Goal: Navigation & Orientation: Find specific page/section

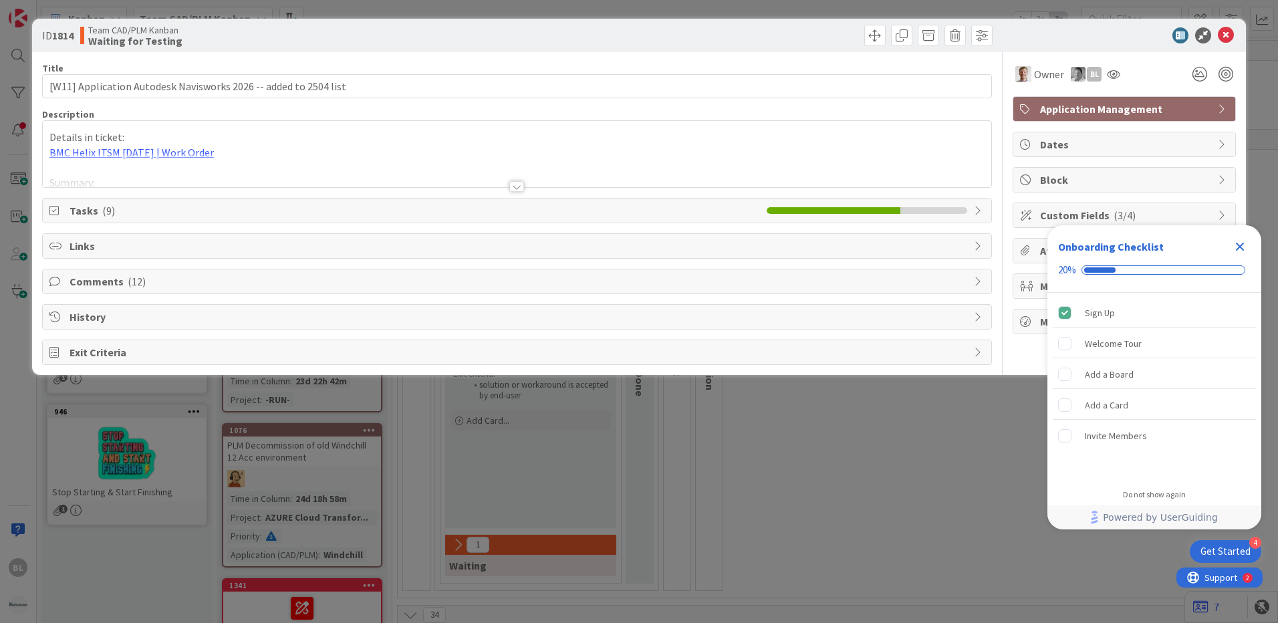
click at [1239, 243] on icon "Close Checklist" at bounding box center [1240, 247] width 16 height 16
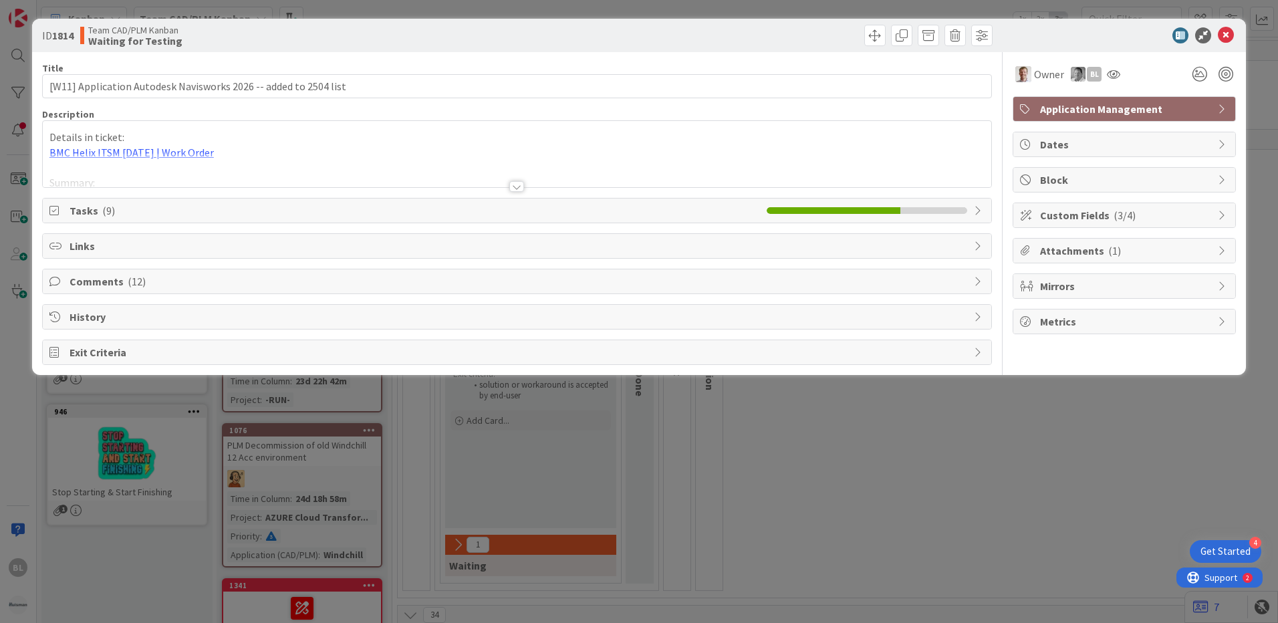
click at [152, 203] on span "Tasks ( 9 )" at bounding box center [415, 211] width 690 height 16
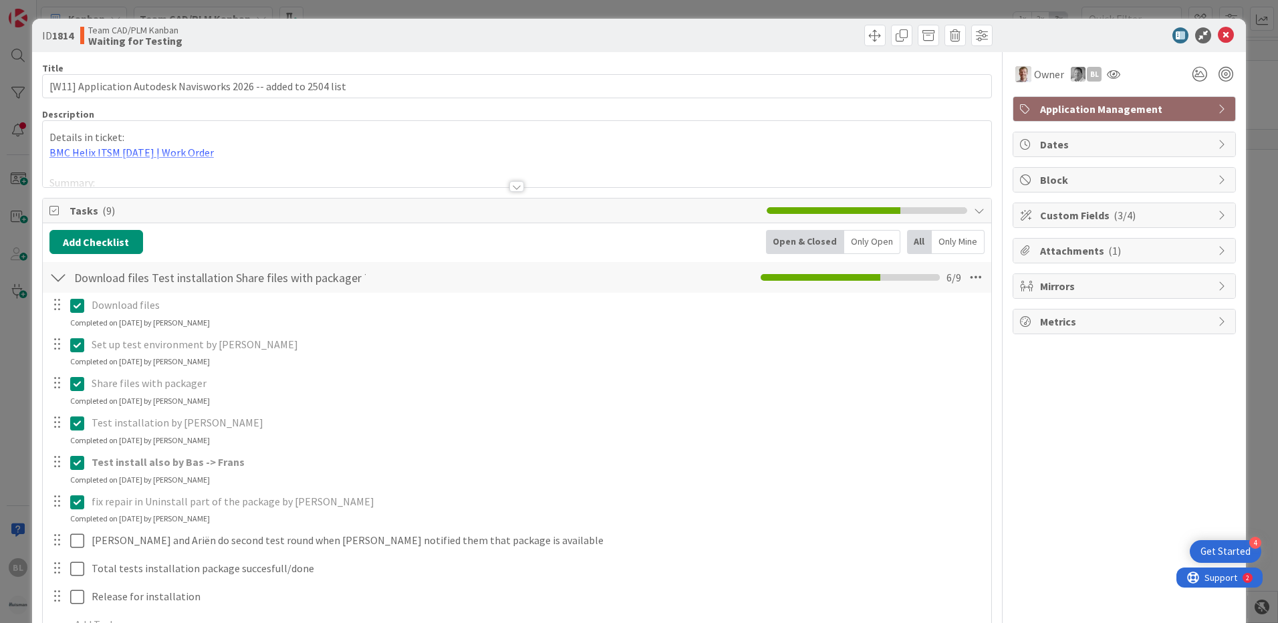
click at [197, 475] on div "Completed on [DATE] by [PERSON_NAME]" at bounding box center [140, 480] width 140 height 12
click at [177, 467] on strong "Test install also by Bas -> Frans" at bounding box center [168, 461] width 153 height 13
click at [144, 471] on div "Test install also by Bas -> Frans" at bounding box center [536, 462] width 901 height 23
click at [1218, 34] on icon at bounding box center [1226, 35] width 16 height 16
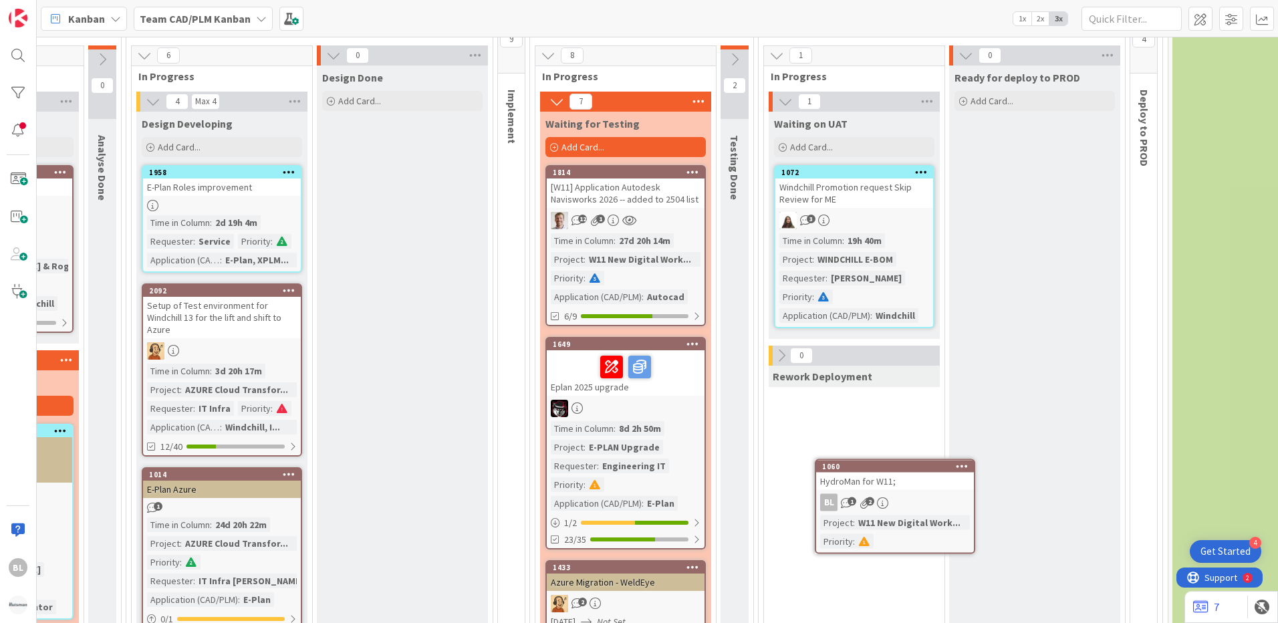
scroll to position [720, 505]
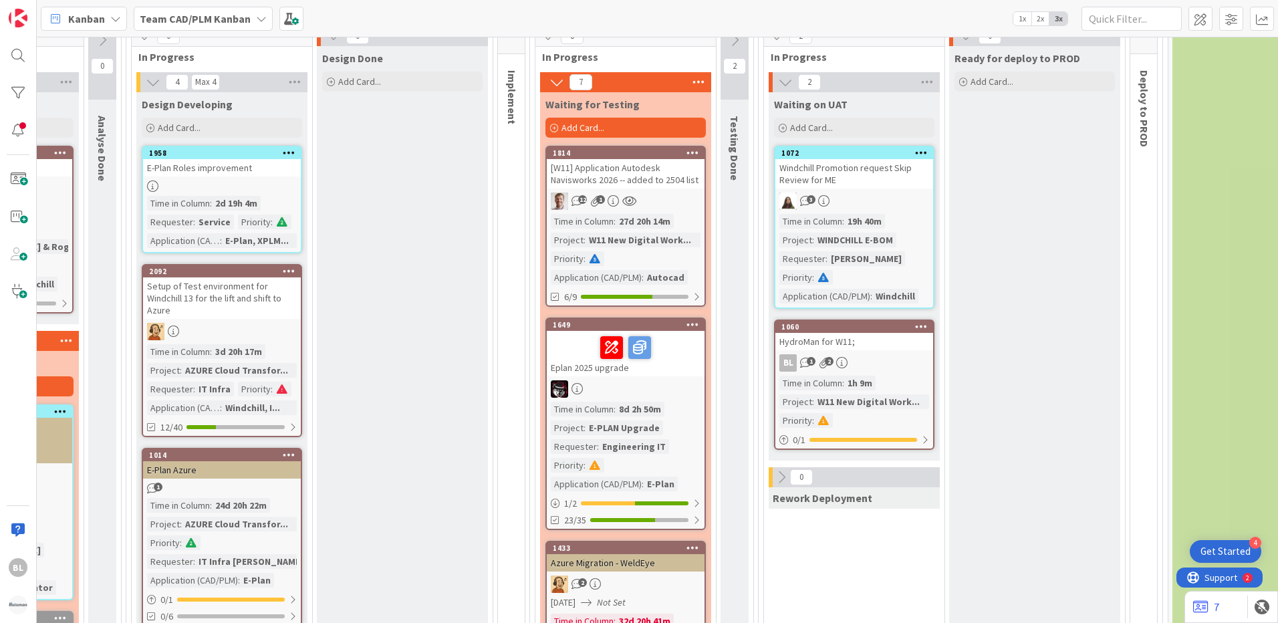
click at [824, 341] on div "HydroMan for W11;" at bounding box center [854, 341] width 158 height 17
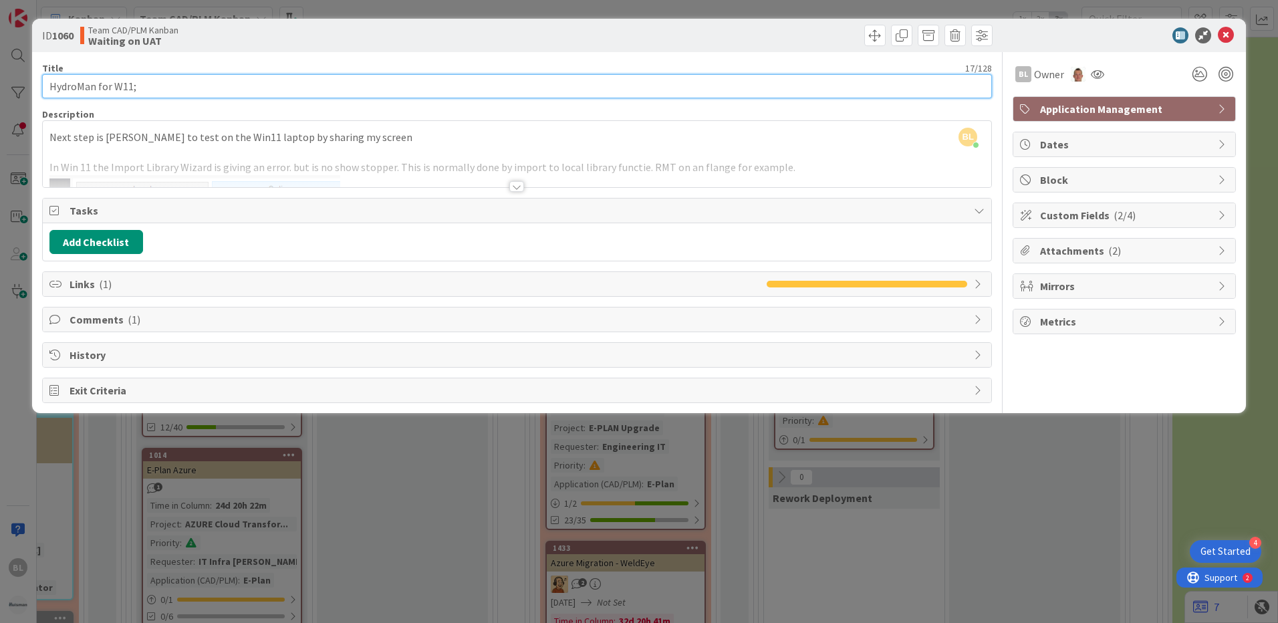
drag, startPoint x: 118, startPoint y: 85, endPoint x: 132, endPoint y: 86, distance: 13.4
click at [132, 86] on input "HydroMan for W11;" at bounding box center [517, 86] width 950 height 24
paste input "W11"
type input "[W11] HydroMan package"
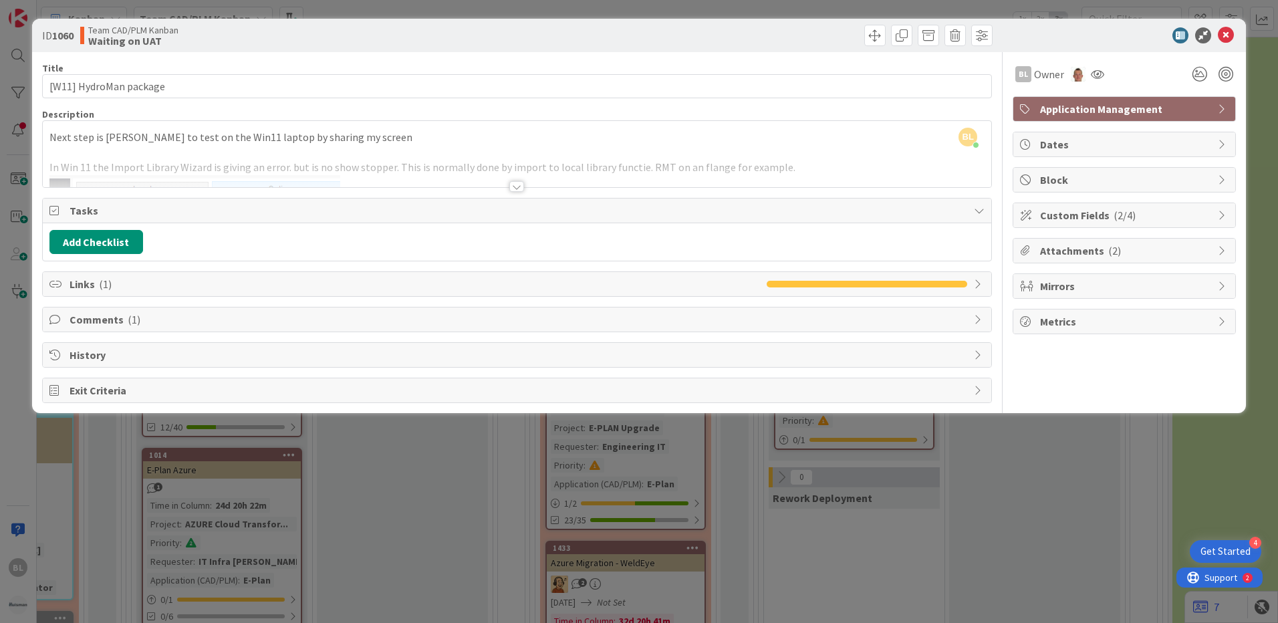
click at [596, 30] on div at bounding box center [757, 35] width 472 height 21
click at [58, 211] on icon at bounding box center [55, 210] width 13 height 11
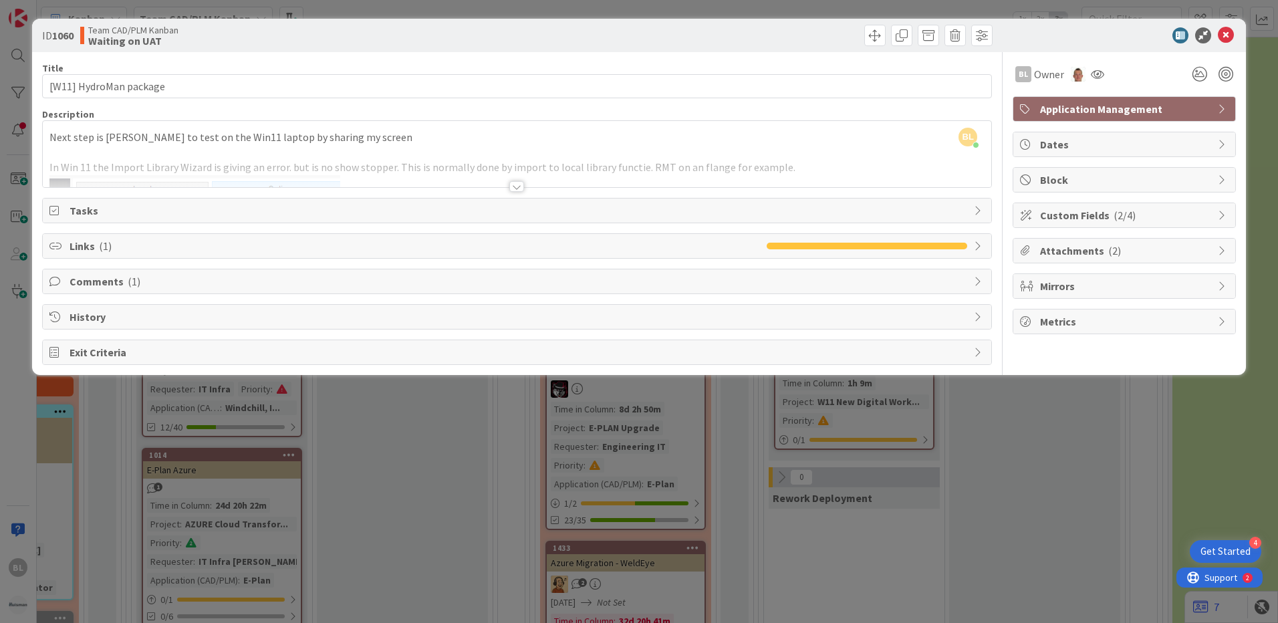
click at [58, 210] on icon at bounding box center [55, 210] width 13 height 11
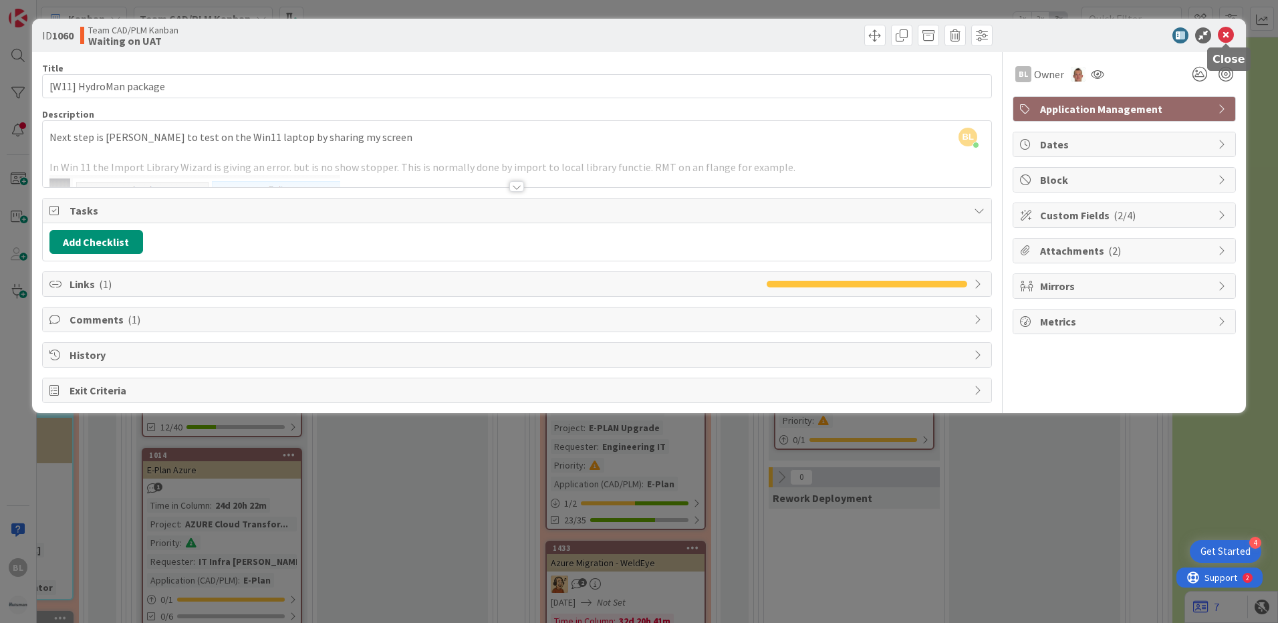
click at [1227, 35] on icon at bounding box center [1226, 35] width 16 height 16
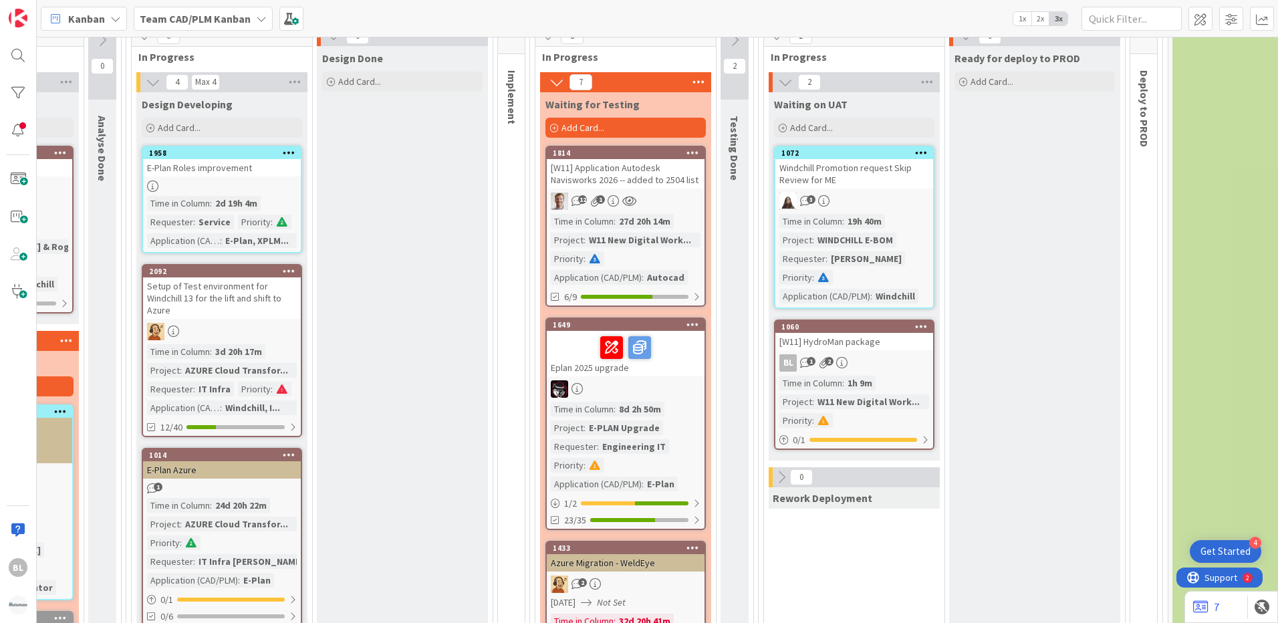
click at [888, 368] on div "BL 1 2" at bounding box center [854, 362] width 158 height 17
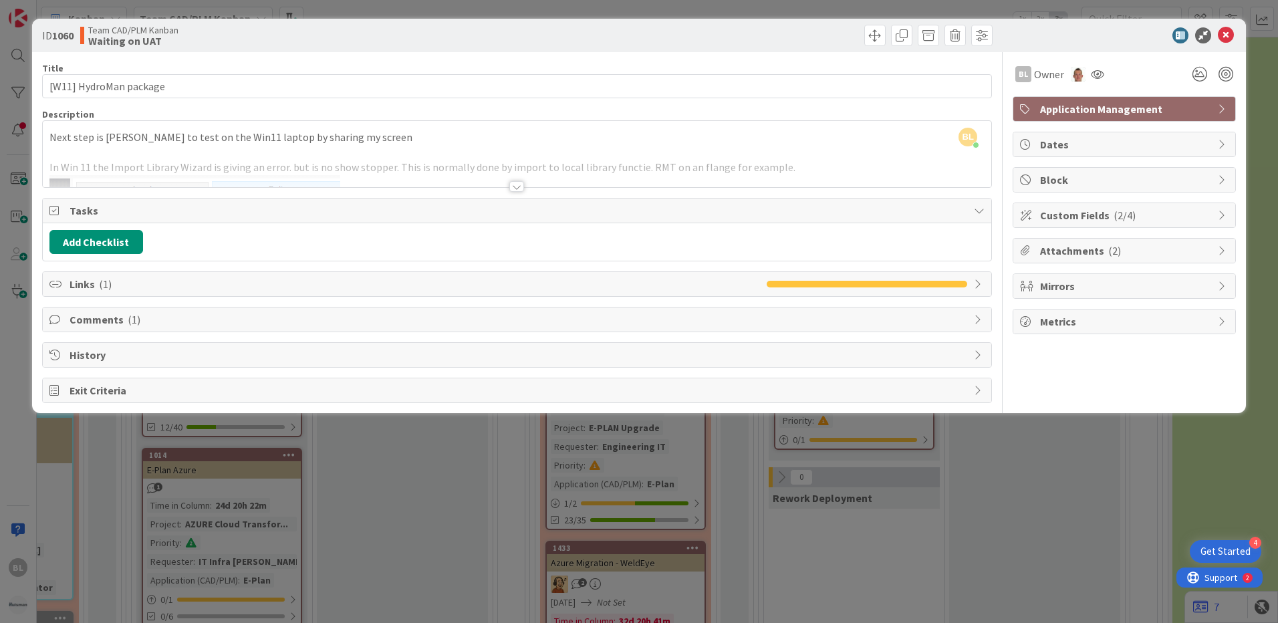
click at [521, 194] on div "Title 22 / 128 [W11] HydroMan package Description BL Bas Luk just joined Next s…" at bounding box center [517, 227] width 950 height 351
click at [1220, 29] on icon at bounding box center [1226, 35] width 16 height 16
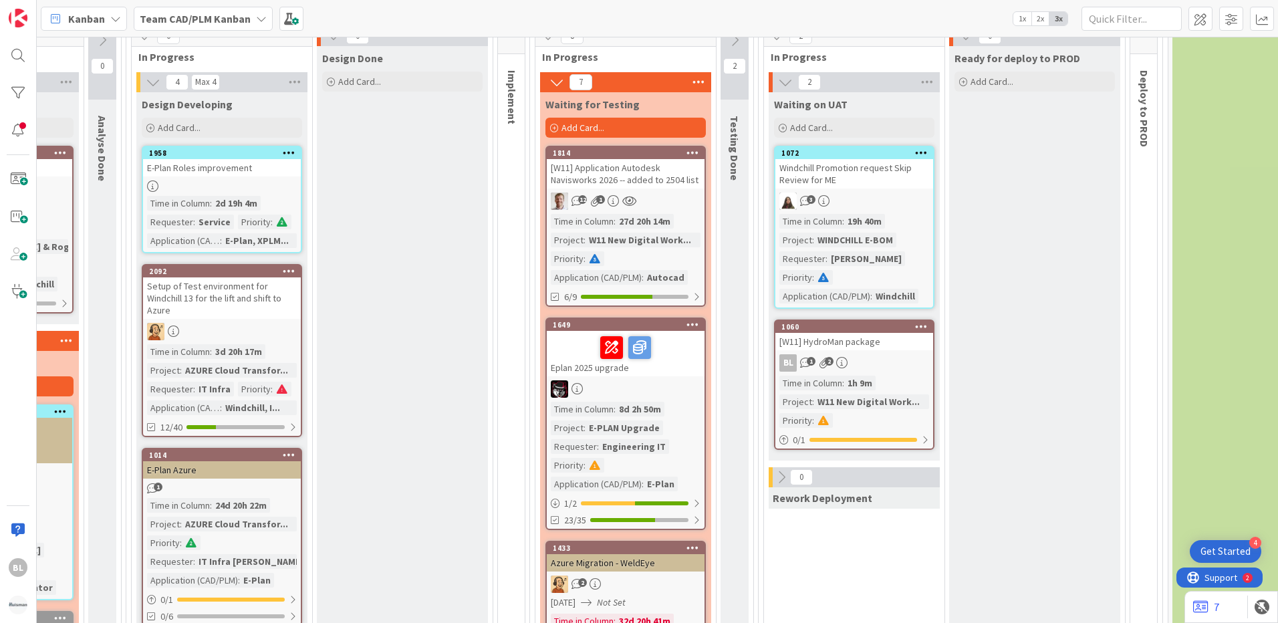
click at [898, 403] on div "W11 New Digital Work..." at bounding box center [868, 401] width 109 height 15
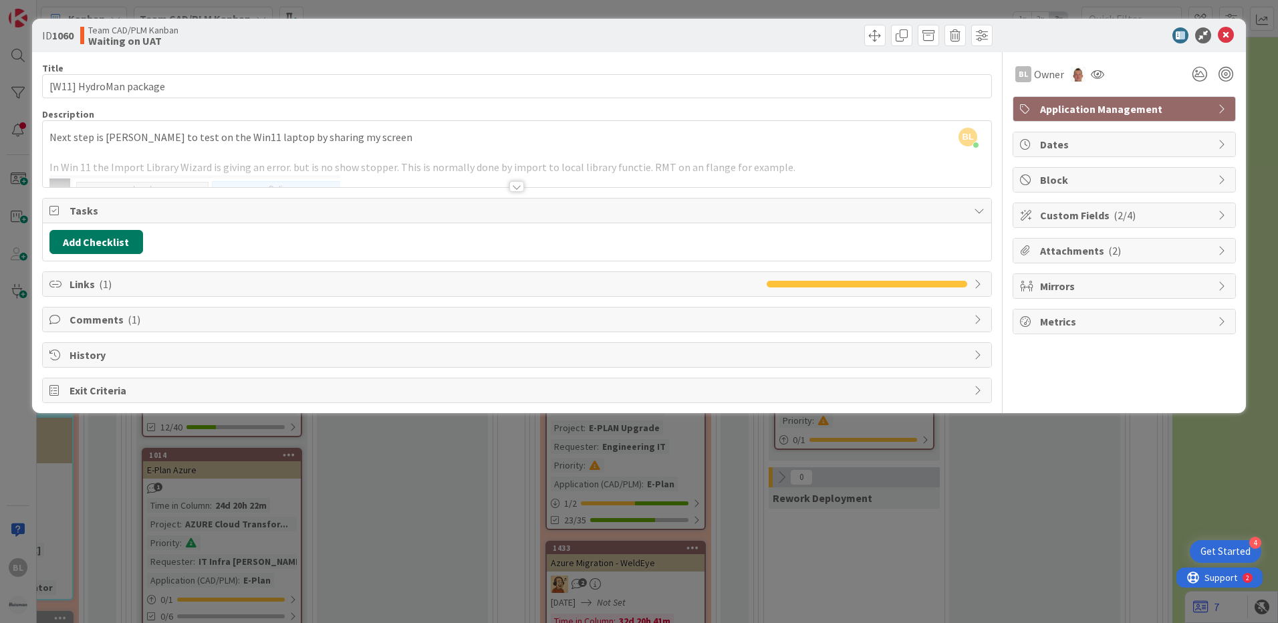
click at [82, 237] on button "Add Checklist" at bounding box center [96, 242] width 94 height 24
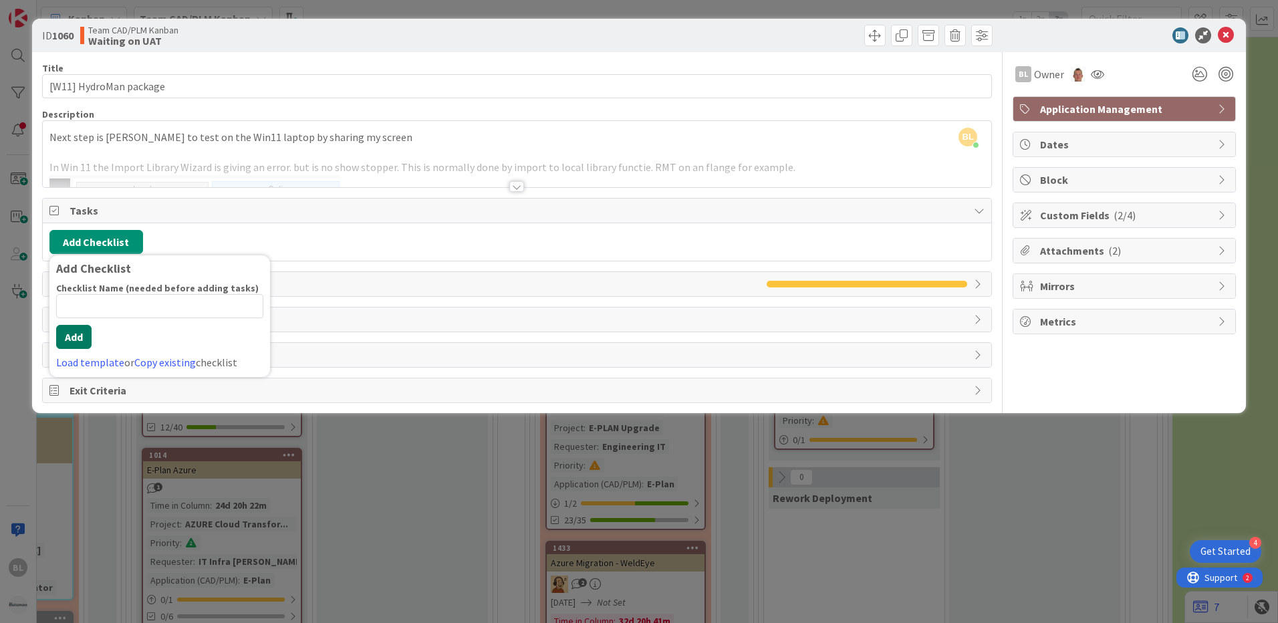
click at [80, 342] on button "Add" at bounding box center [73, 337] width 35 height 24
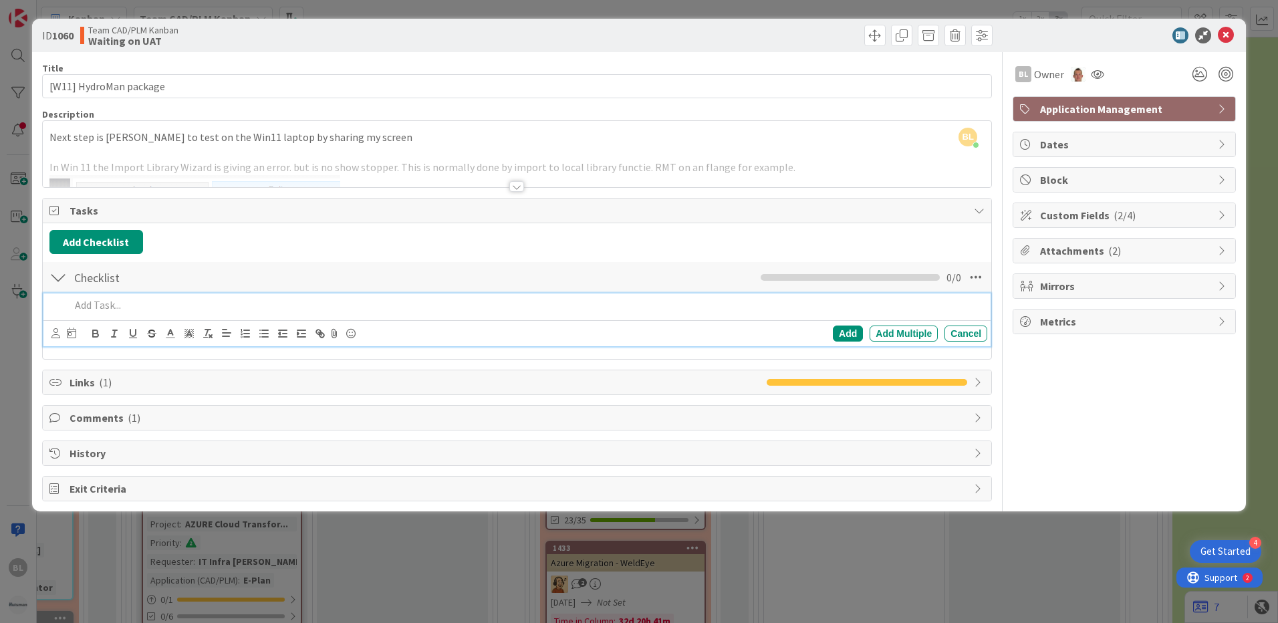
click at [121, 300] on p at bounding box center [526, 304] width 912 height 15
click at [856, 330] on div "Add" at bounding box center [848, 334] width 30 height 16
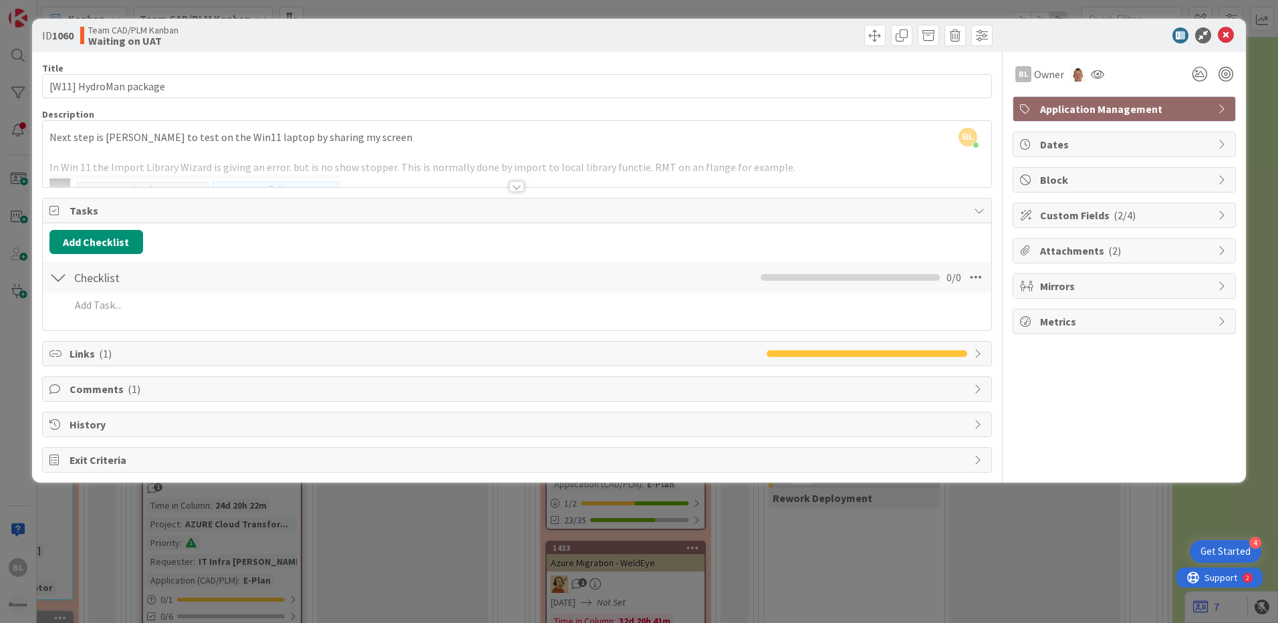
click at [913, 288] on div "Checklist Checklist Name 9 / 64 Checklist 0 / 0" at bounding box center [517, 277] width 949 height 31
click at [983, 276] on icon at bounding box center [976, 277] width 24 height 24
click at [378, 328] on div "Add Checklist Back Checklist Checklist Name 9 / 64 Checklist Assign All Tasks T…" at bounding box center [517, 276] width 949 height 107
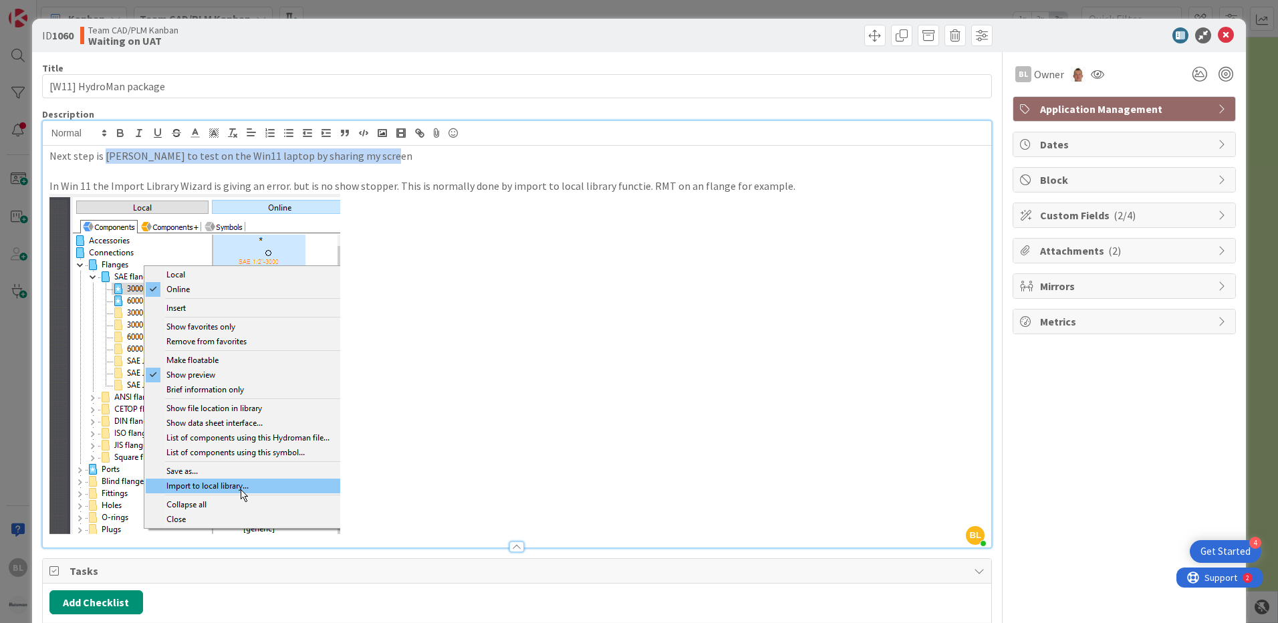
drag, startPoint x: 383, startPoint y: 142, endPoint x: 103, endPoint y: 160, distance: 280.7
click at [103, 160] on p "Next step is [PERSON_NAME] to test on the Win11 laptop by sharing my screen" at bounding box center [516, 155] width 935 height 15
copy p "[PERSON_NAME] to test on the Win11 laptop by sharing my screen"
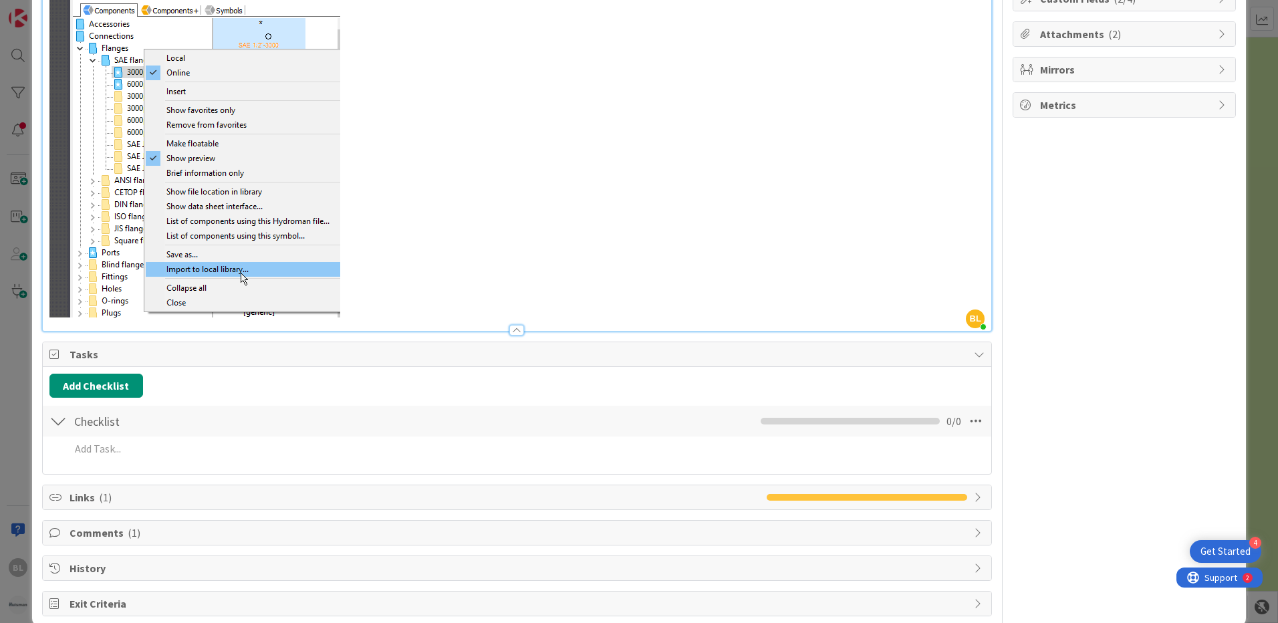
scroll to position [239, 0]
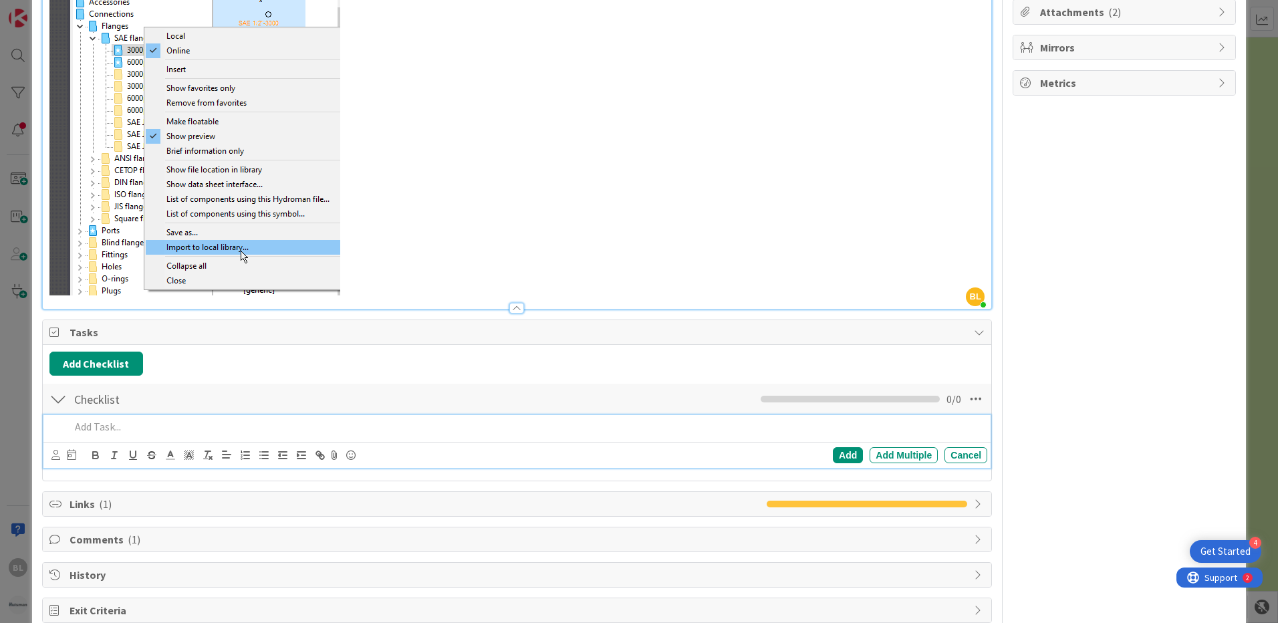
click at [122, 428] on p at bounding box center [526, 426] width 912 height 15
click at [662, 428] on p "[PERSON_NAME] to test on the Win11 laptop by sharing my screen" at bounding box center [526, 426] width 912 height 15
drag, startPoint x: 157, startPoint y: 421, endPoint x: 164, endPoint y: 429, distance: 10.4
click at [159, 422] on p "[PERSON_NAME] to test on the Win11 laptop by sharing my screen" at bounding box center [526, 426] width 912 height 15
click at [255, 423] on p "[PERSON_NAME] to test the installation on the Win11 laptop by sharing my screen" at bounding box center [526, 426] width 912 height 15
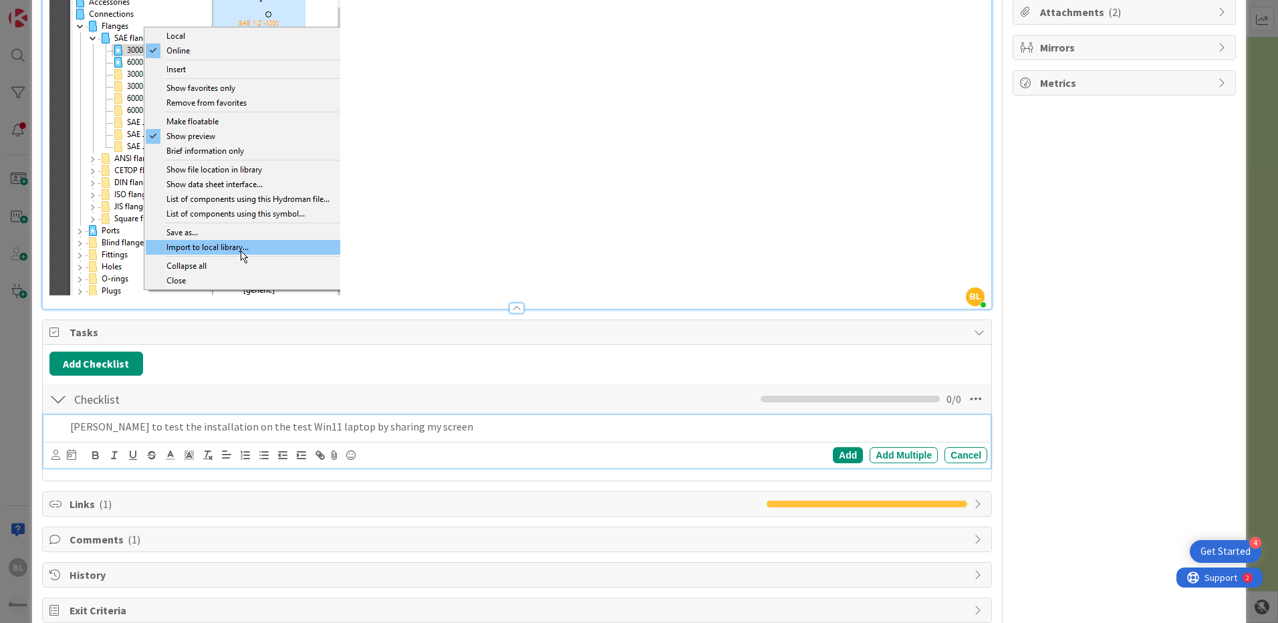
scroll to position [267, 0]
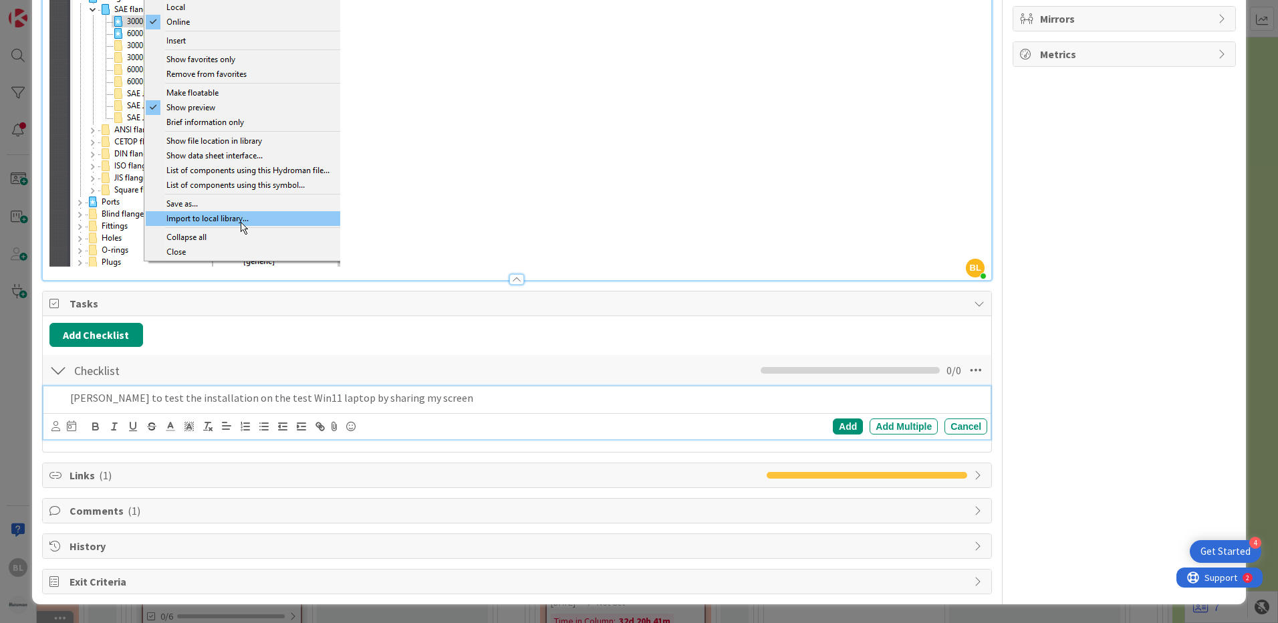
click at [949, 402] on p "[PERSON_NAME] to test the installation on the test Win11 laptop by sharing my s…" at bounding box center [526, 397] width 912 height 15
click at [970, 368] on icon at bounding box center [976, 370] width 24 height 24
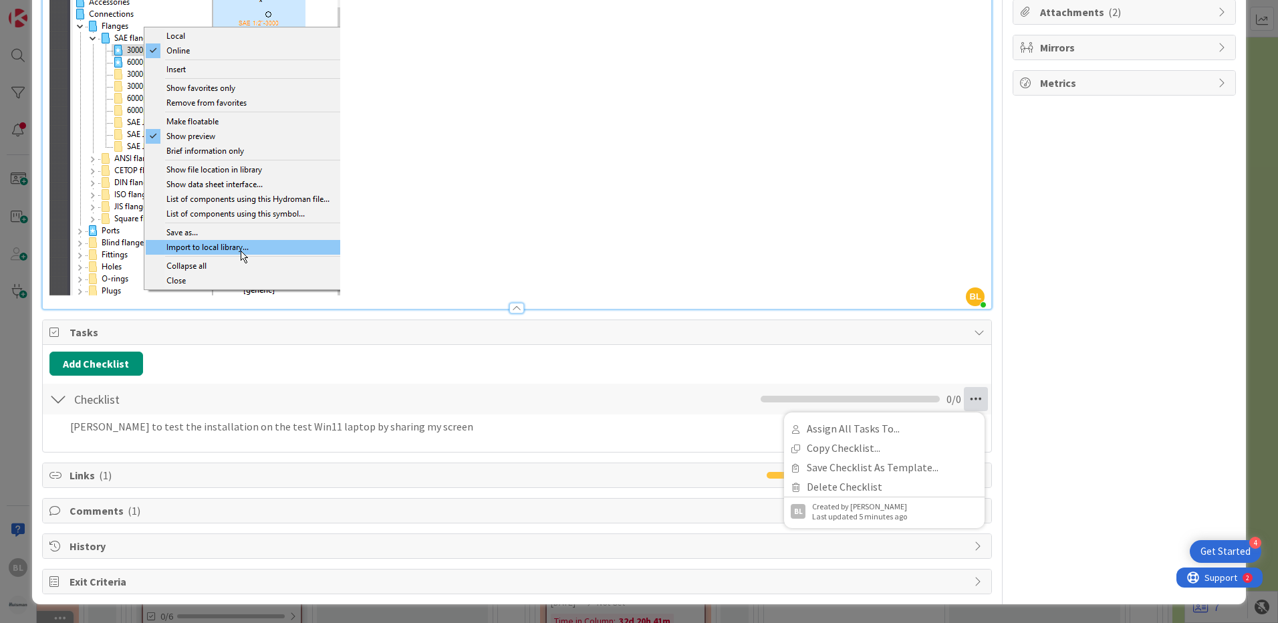
scroll to position [239, 0]
click at [882, 426] on link "Assign All Tasks To..." at bounding box center [884, 428] width 201 height 19
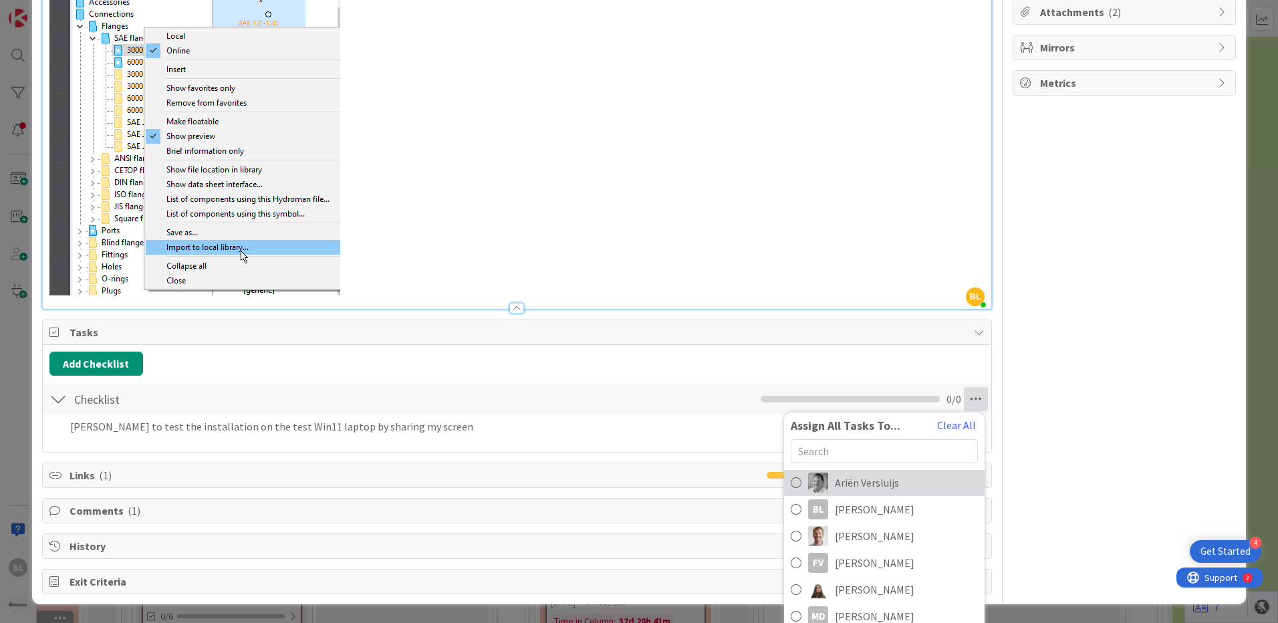
scroll to position [53, 0]
click at [919, 453] on input "text" at bounding box center [884, 451] width 187 height 24
click at [888, 448] on input "text" at bounding box center [884, 451] width 187 height 24
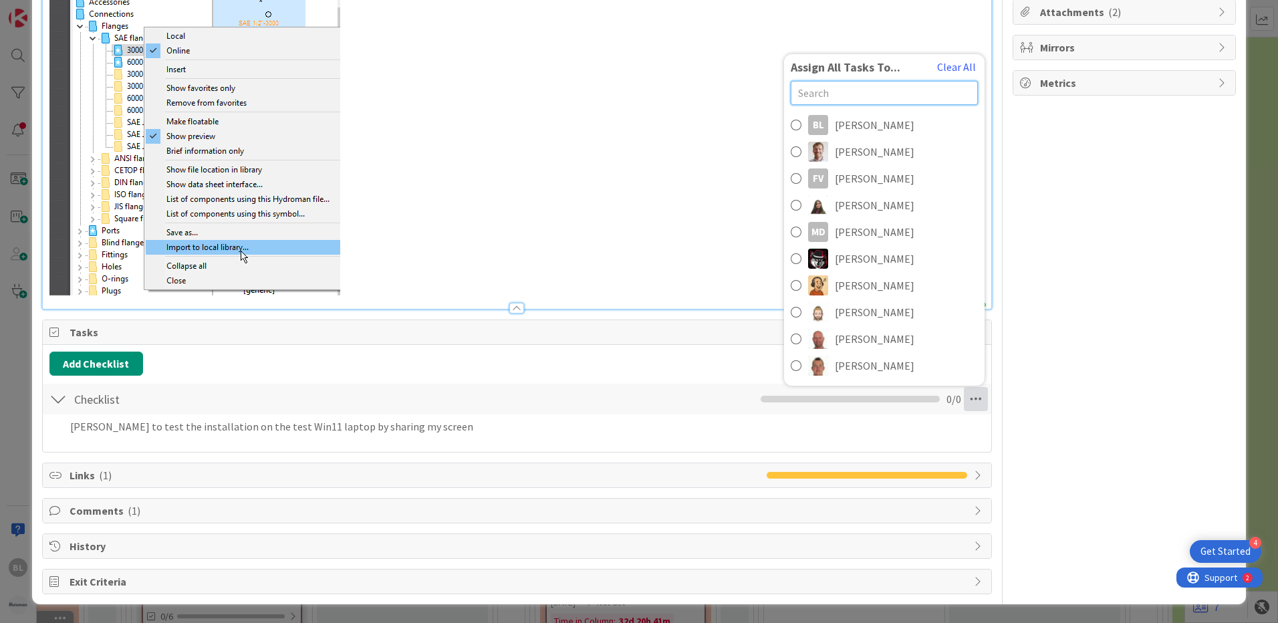
scroll to position [239, 0]
click at [666, 365] on div "Add Checklist Back" at bounding box center [516, 364] width 935 height 24
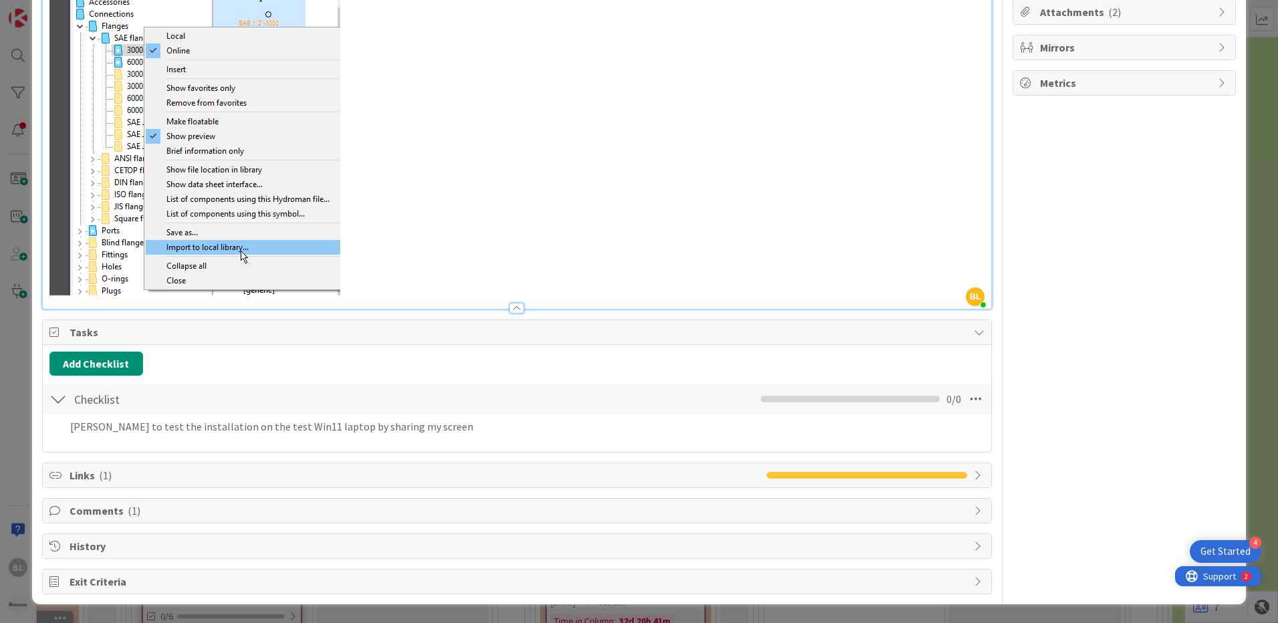
drag, startPoint x: 1207, startPoint y: 576, endPoint x: 2382, endPoint y: 1142, distance: 1304.7
click at [1208, 577] on span "Support" at bounding box center [1219, 576] width 33 height 16
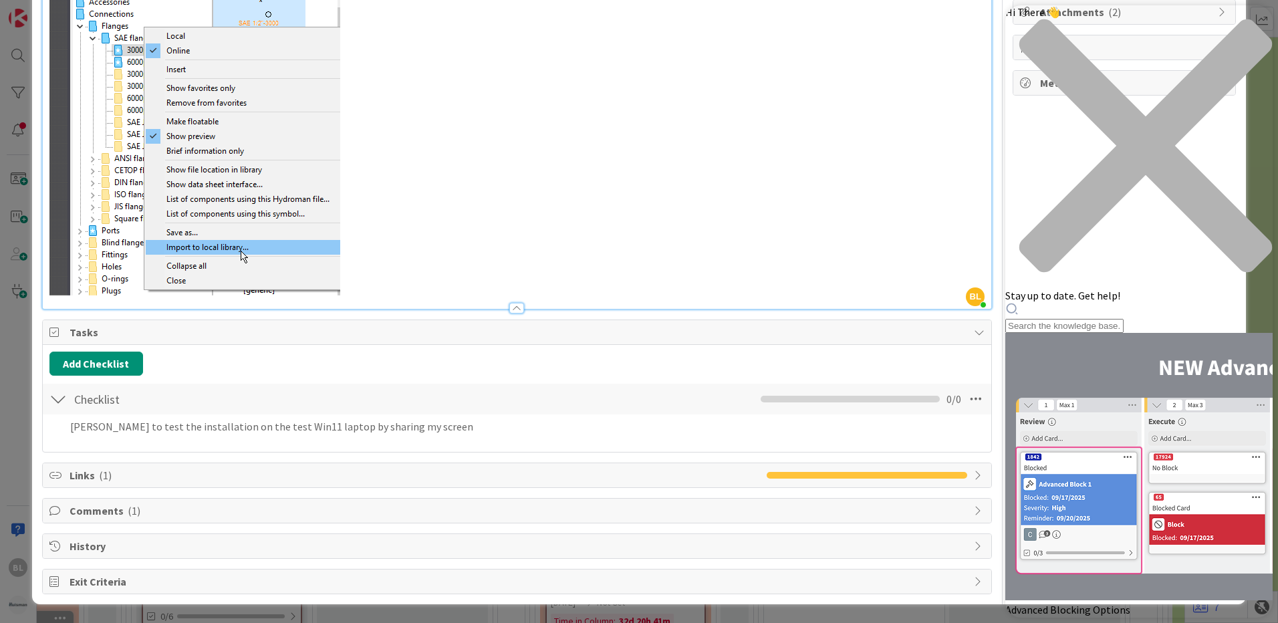
scroll to position [0, 0]
click at [1098, 76] on div "Hi There 👋 Stay up to date. Get help!" at bounding box center [1138, 169] width 267 height 328
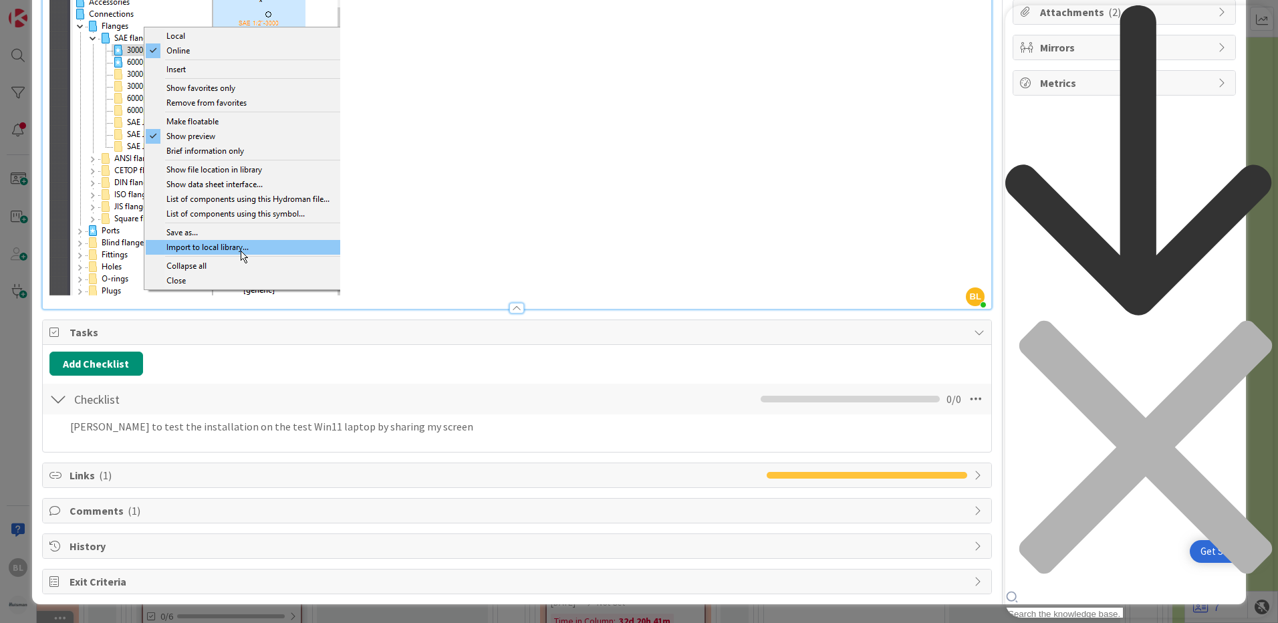
click at [1082, 607] on input "Resource Center Header" at bounding box center [1064, 614] width 118 height 14
click at [787, 363] on div "Add Checklist Back" at bounding box center [516, 364] width 935 height 24
click at [1084, 607] on input "Resource Center Header" at bounding box center [1064, 614] width 118 height 14
type input "add task to user outside [GEOGRAPHIC_DATA]"
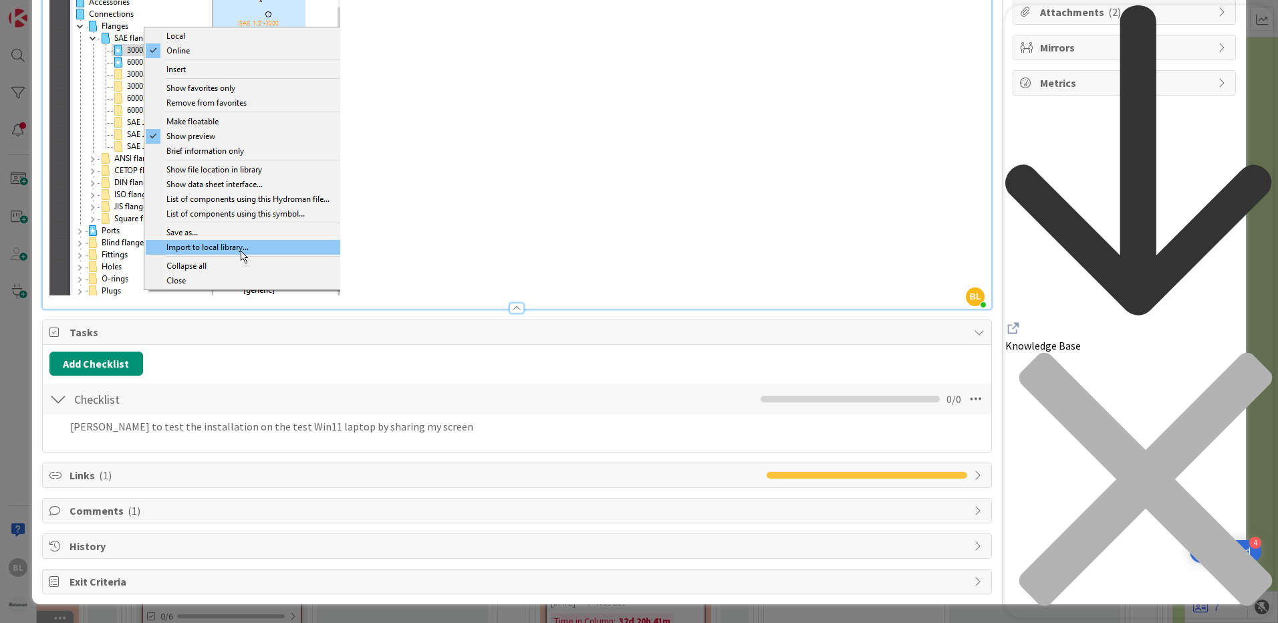
scroll to position [0, 0]
click at [753, 237] on p "In Win 11 the Import Library Wizard is giving an error. but is no show stopper.…" at bounding box center [516, 118] width 935 height 356
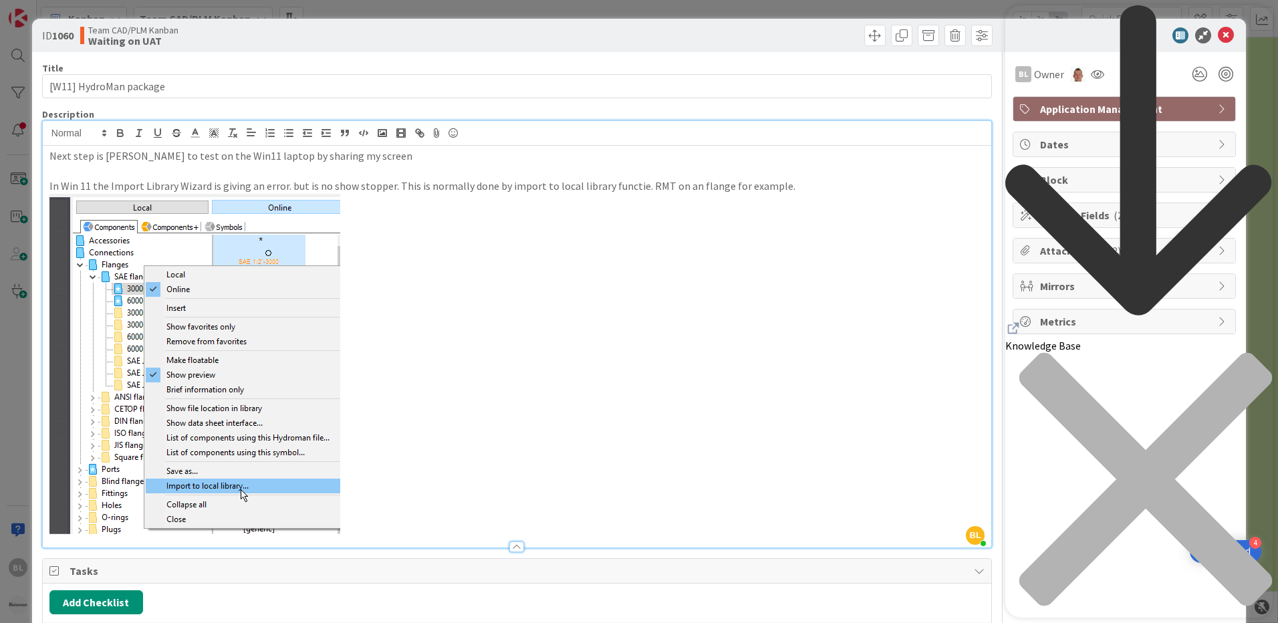
click at [1021, 320] on icon "Resource Center Header" at bounding box center [1013, 328] width 16 height 16
click at [1023, 26] on icon "back to header" at bounding box center [1138, 160] width 266 height 310
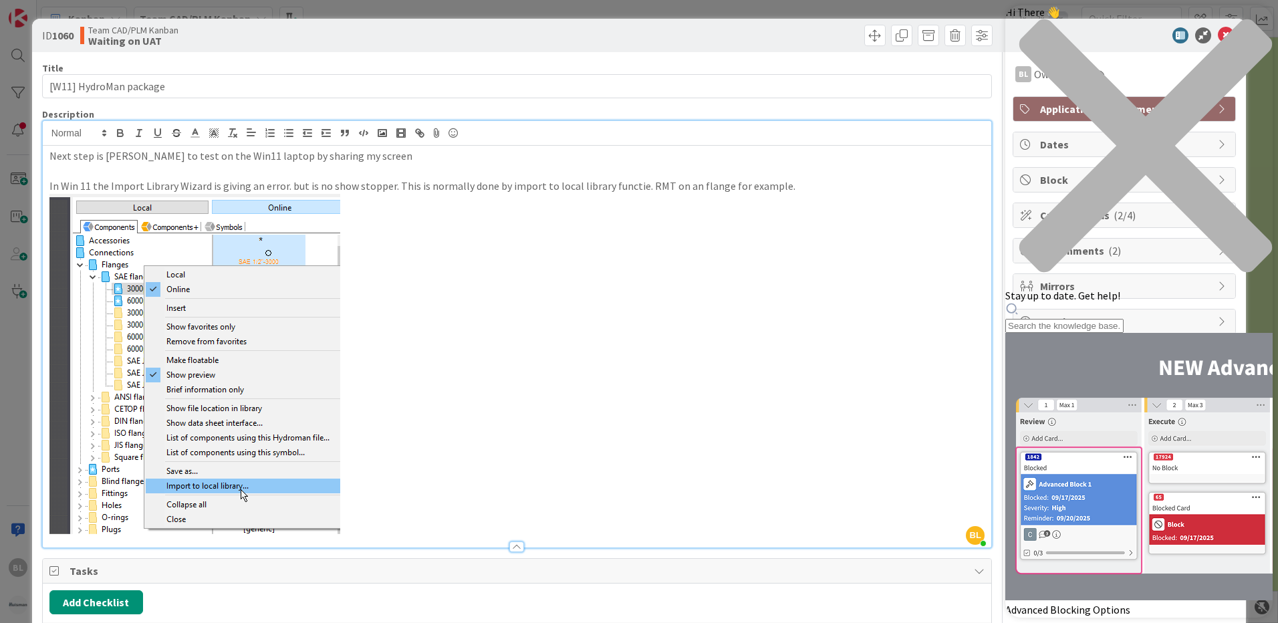
drag, startPoint x: 1164, startPoint y: 23, endPoint x: 1158, endPoint y: 32, distance: 10.6
click at [1158, 33] on div "Hi There 👋" at bounding box center [1138, 146] width 267 height 283
click at [1255, 23] on div "close resource center" at bounding box center [1138, 154] width 267 height 270
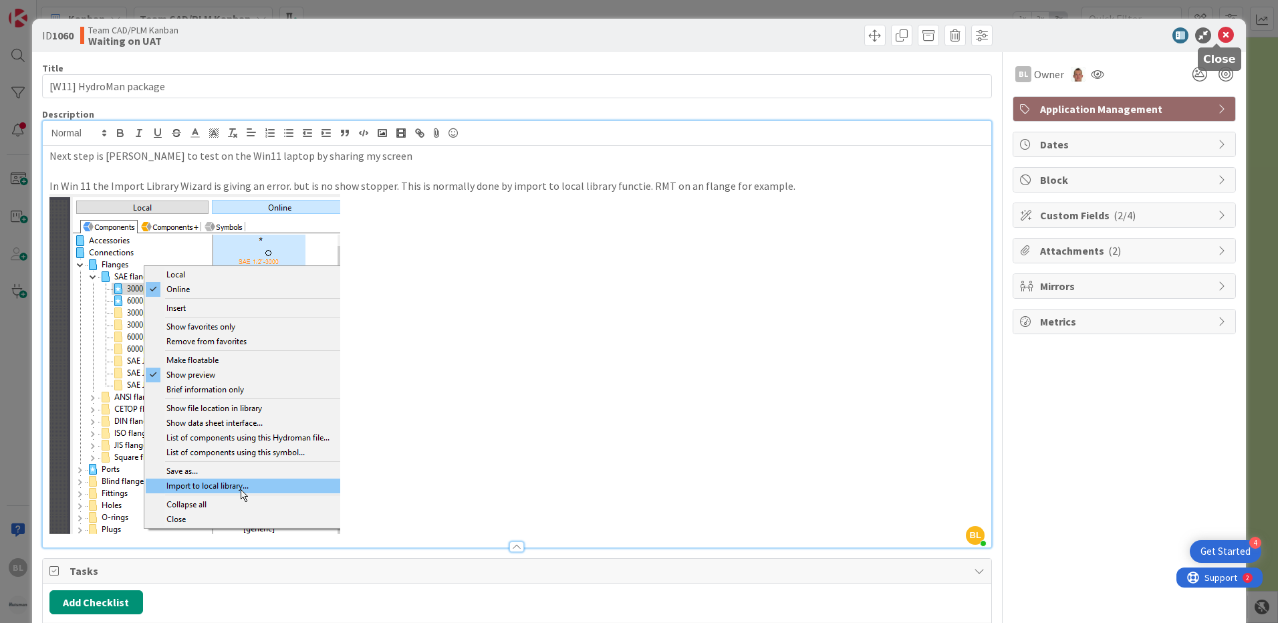
click at [1218, 38] on icon at bounding box center [1226, 35] width 16 height 16
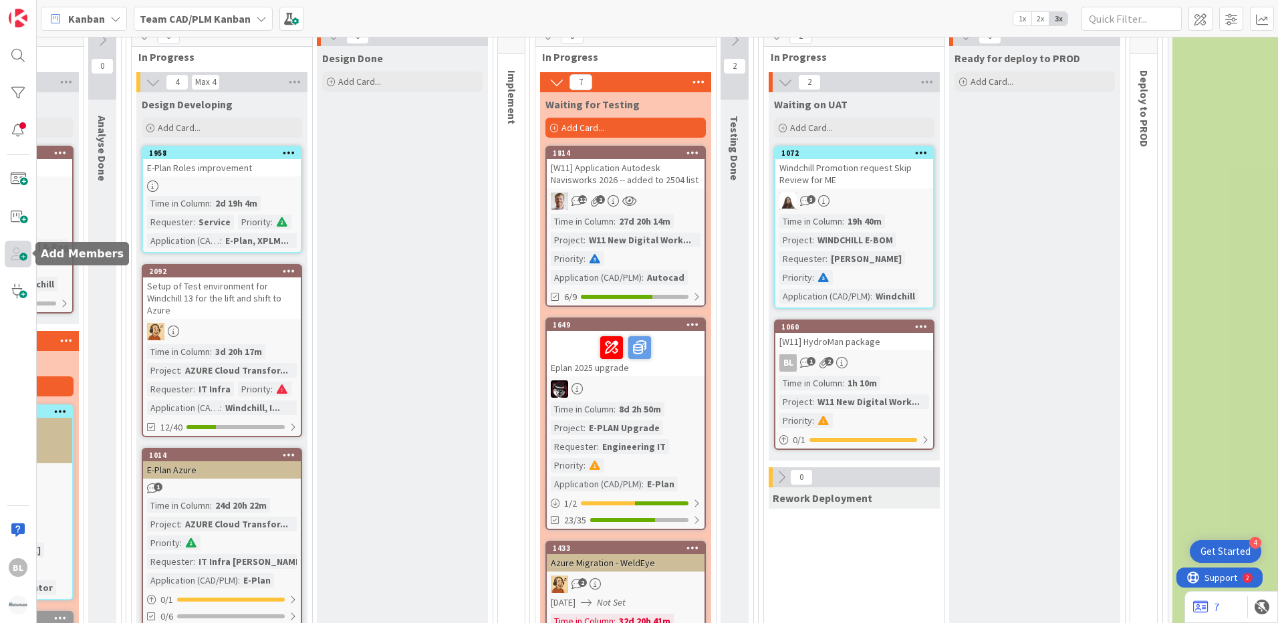
click at [20, 256] on span at bounding box center [18, 254] width 27 height 27
click at [24, 255] on span at bounding box center [18, 254] width 27 height 27
click at [17, 255] on span at bounding box center [18, 254] width 27 height 27
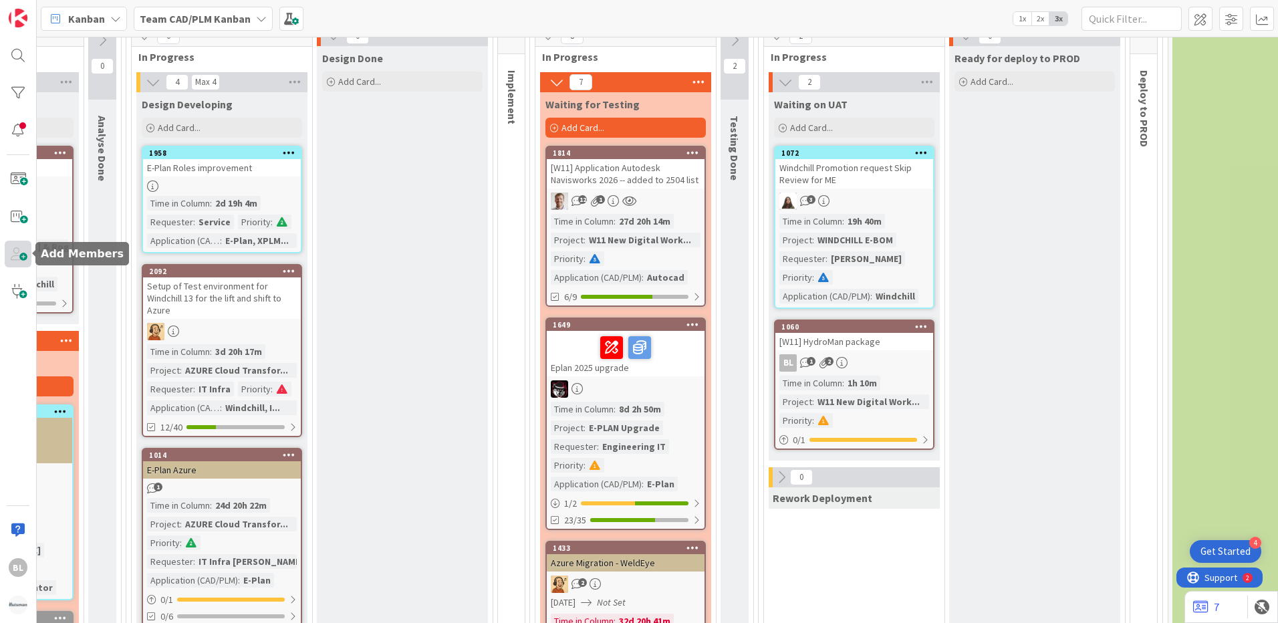
click at [17, 254] on span at bounding box center [18, 254] width 27 height 27
click at [20, 603] on img at bounding box center [18, 605] width 19 height 19
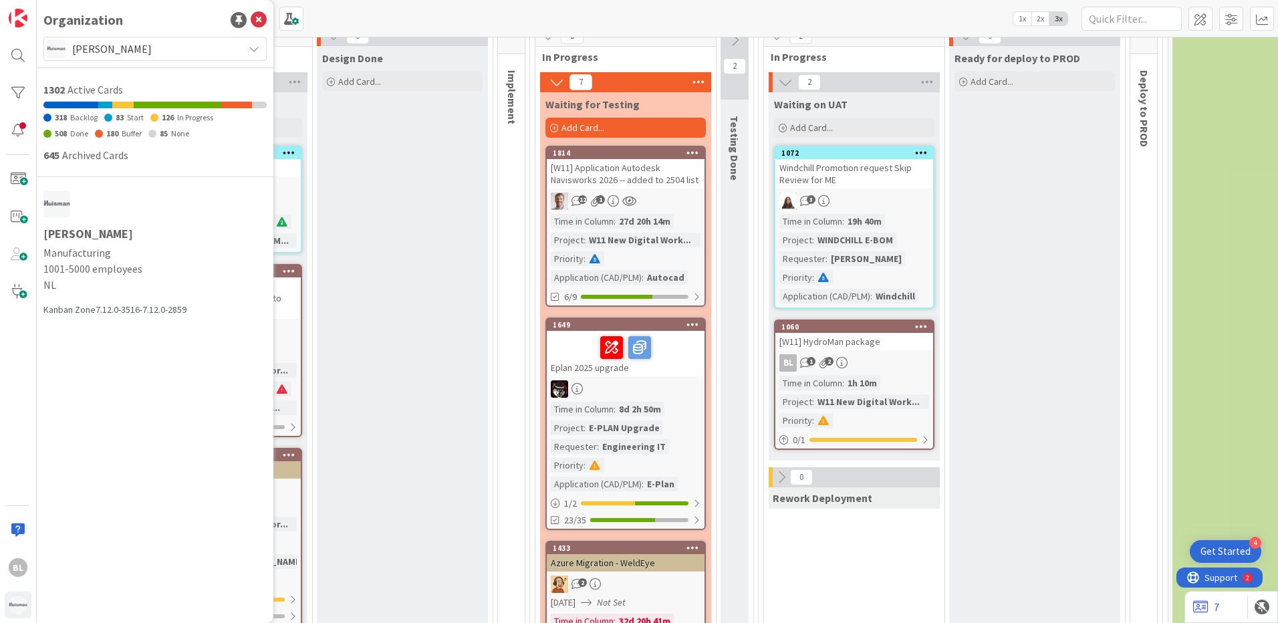
click at [129, 511] on div "Organization [PERSON_NAME] 1302 Active Cards 318 Backlog 83 Start 126 In Progre…" at bounding box center [155, 311] width 237 height 623
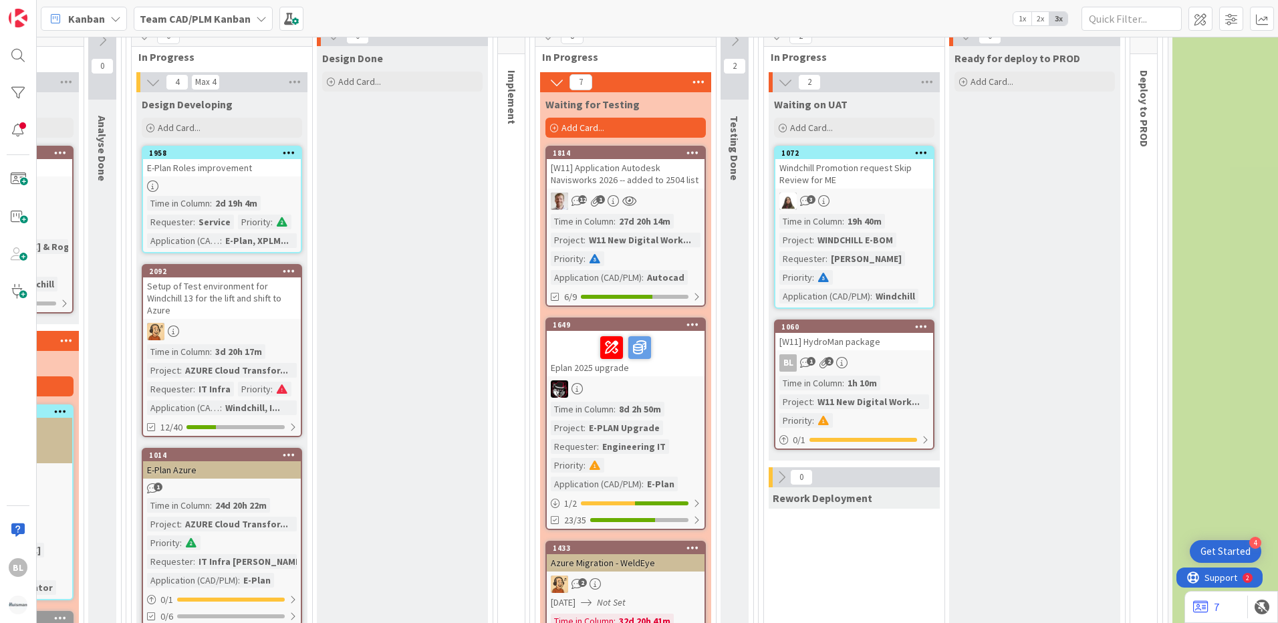
click at [102, 13] on span "Kanban" at bounding box center [86, 19] width 37 height 16
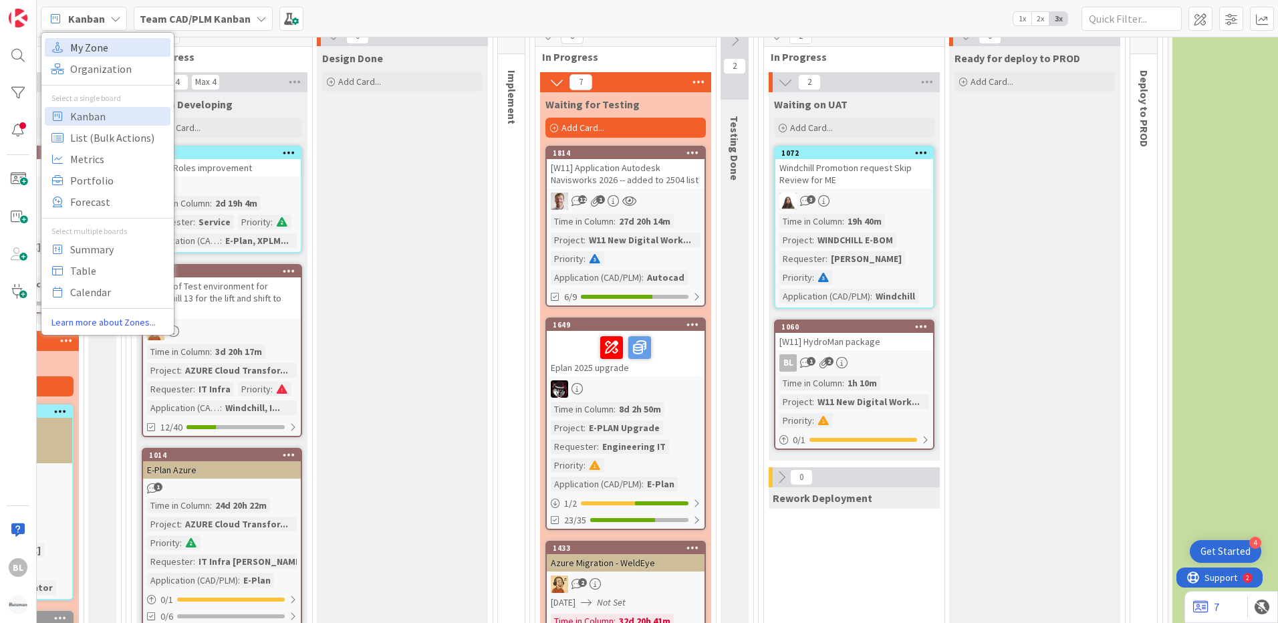
click at [98, 49] on span "My Zone" at bounding box center [118, 47] width 96 height 20
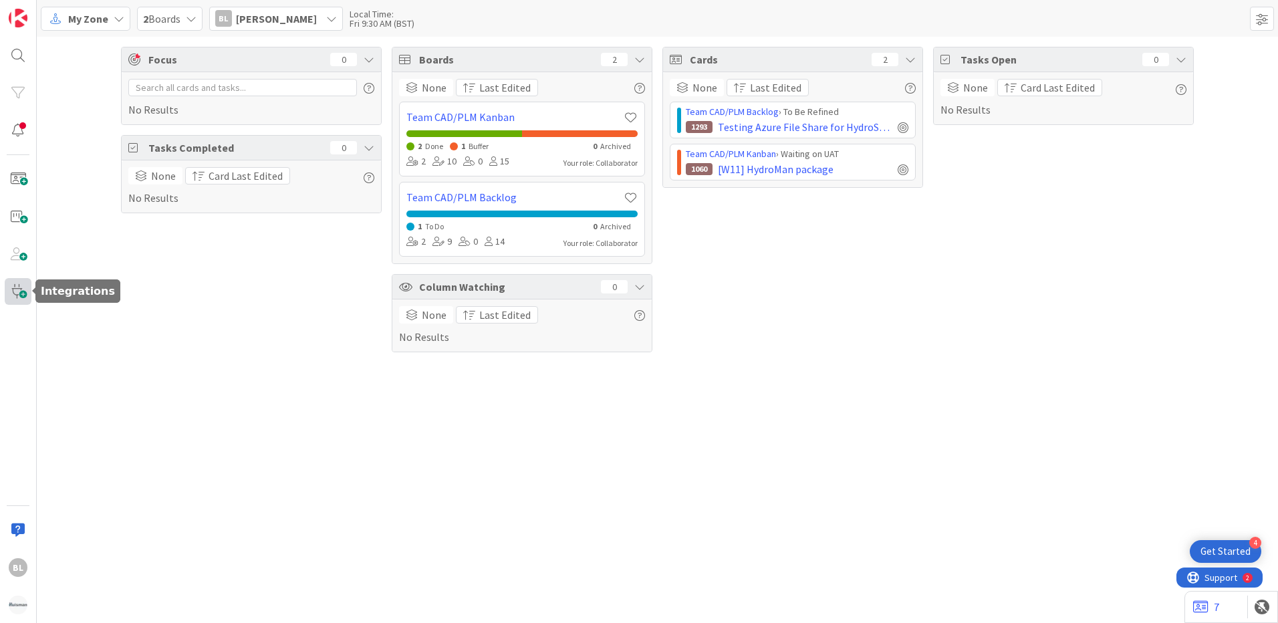
click at [17, 293] on span at bounding box center [18, 291] width 27 height 27
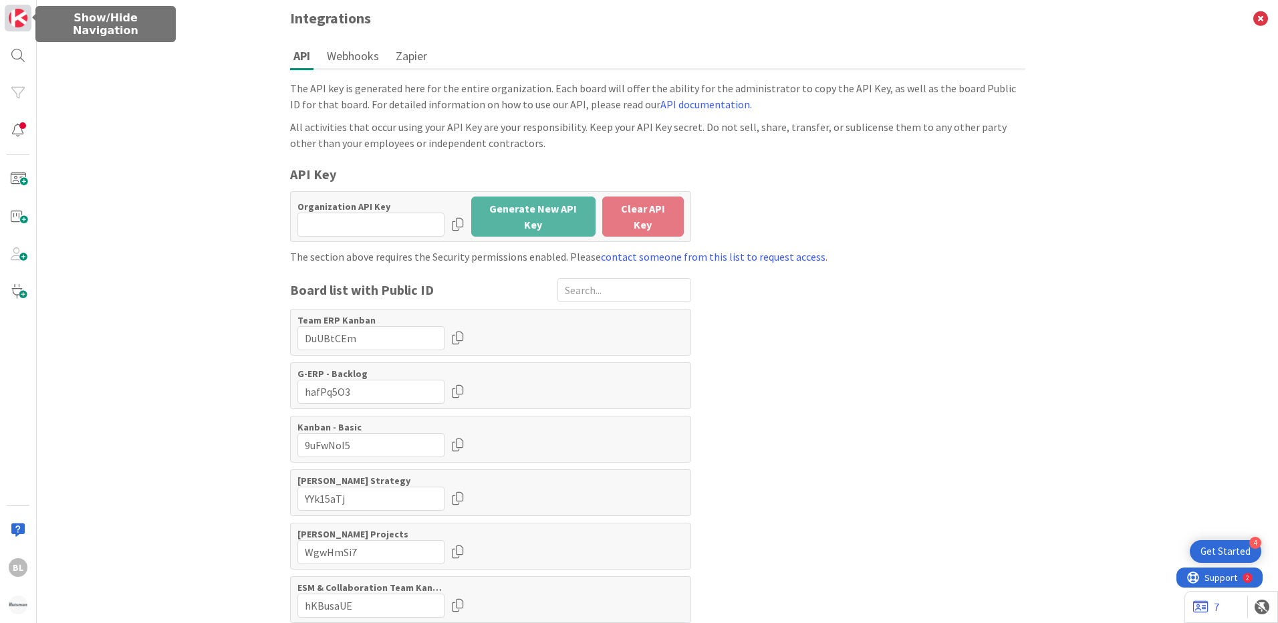
click at [14, 20] on img at bounding box center [18, 18] width 19 height 19
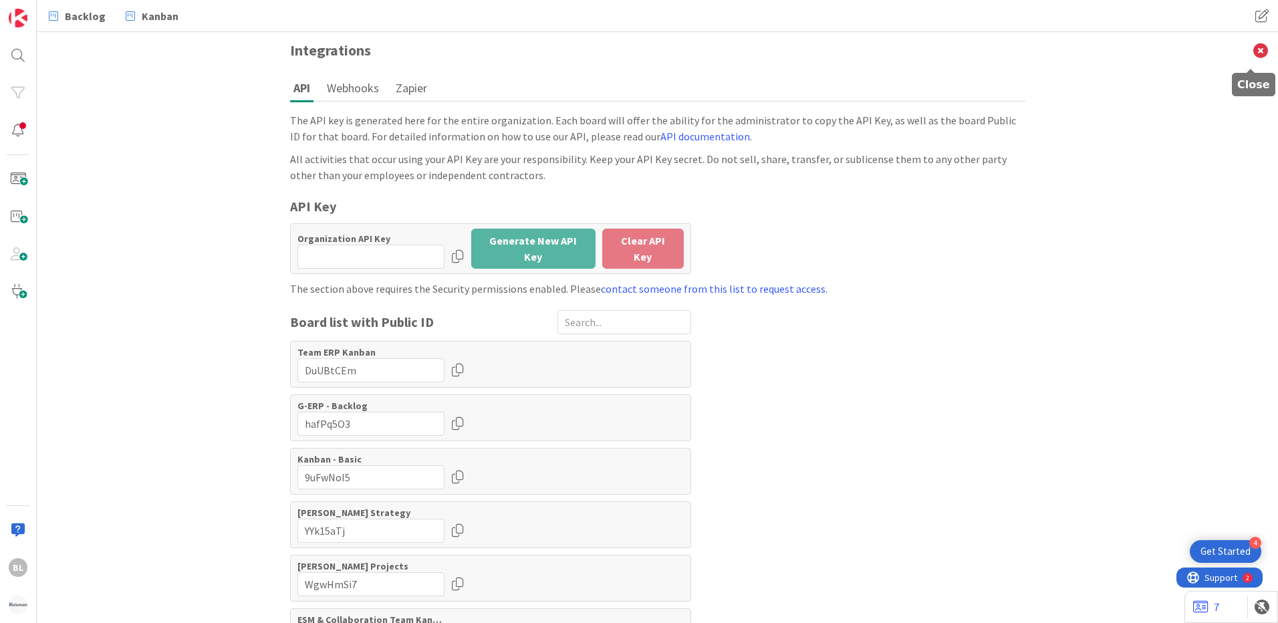
click at [1252, 43] on icon at bounding box center [1260, 50] width 35 height 37
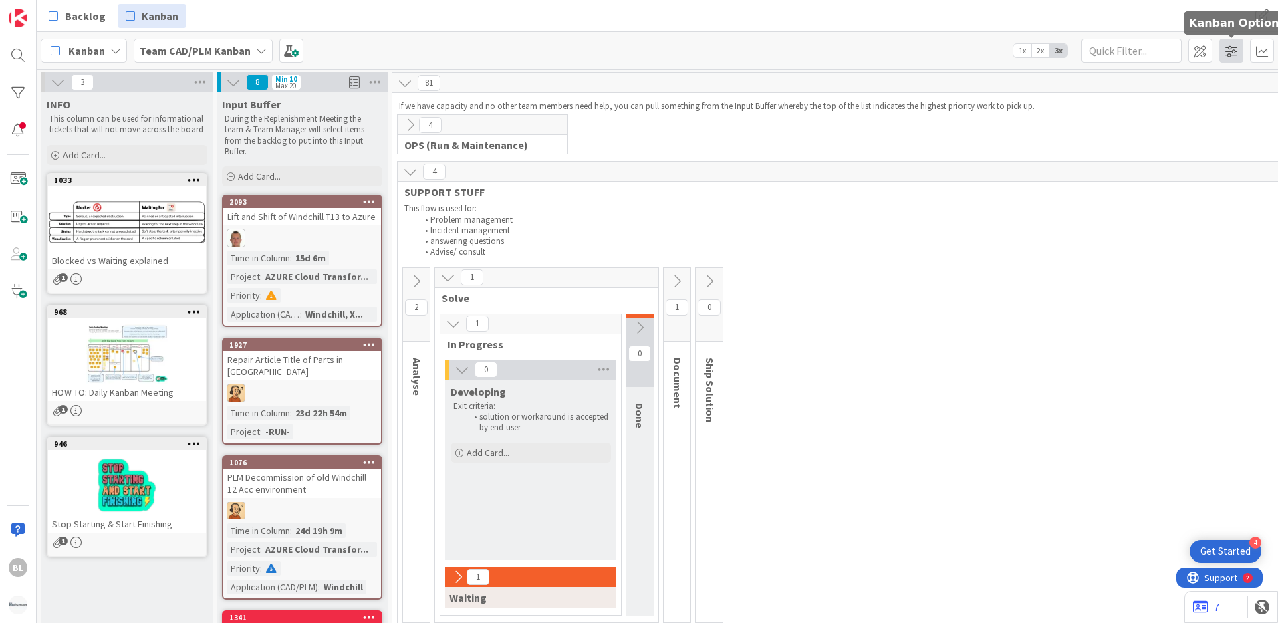
click at [1233, 53] on span at bounding box center [1231, 51] width 24 height 24
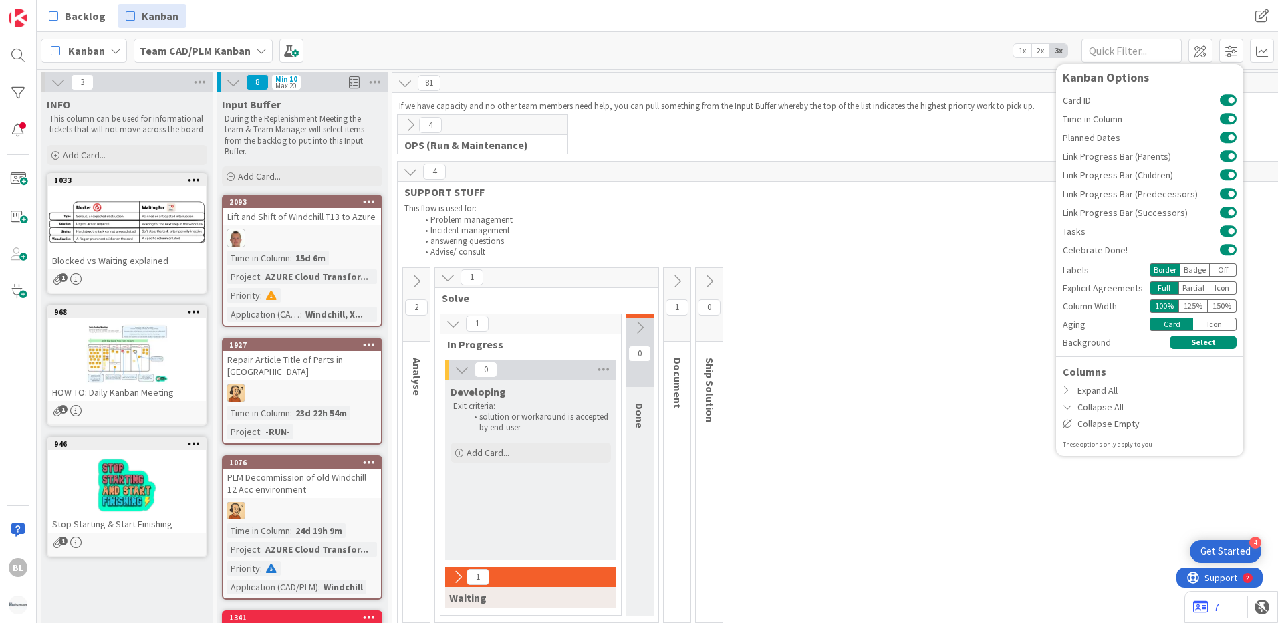
click at [900, 53] on div "Kanban Team CAD/PLM Kanban 1x 2x 3x Kanban Options Card ID Time in Column Plann…" at bounding box center [657, 50] width 1241 height 37
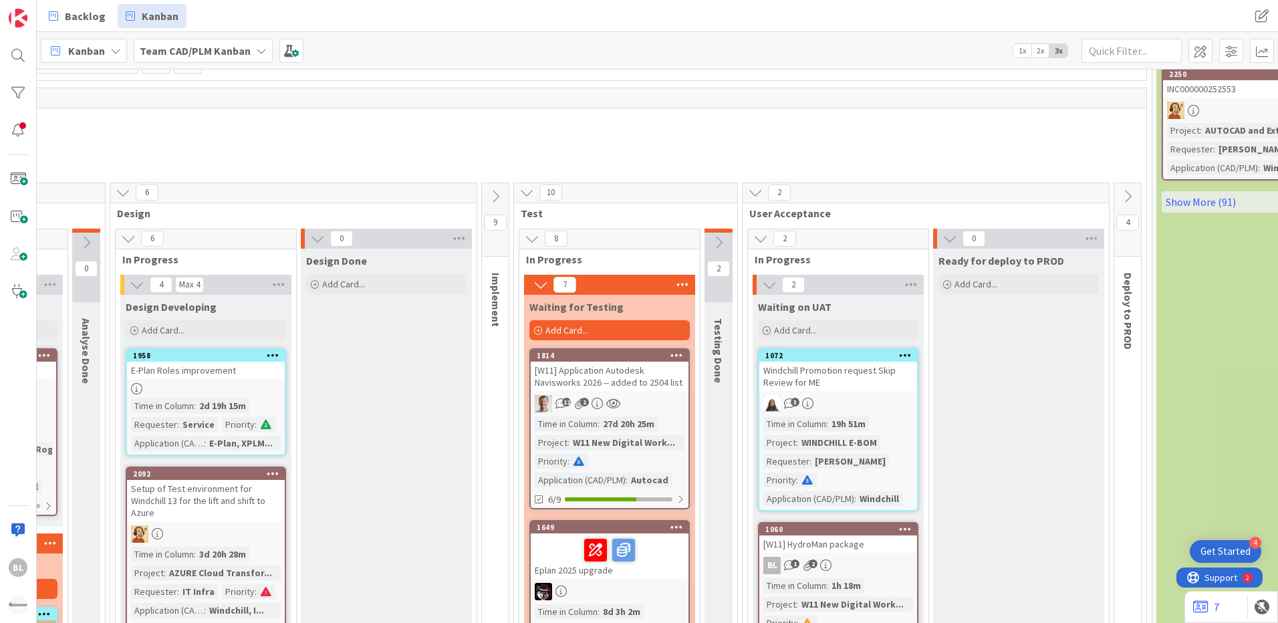
scroll to position [535, 521]
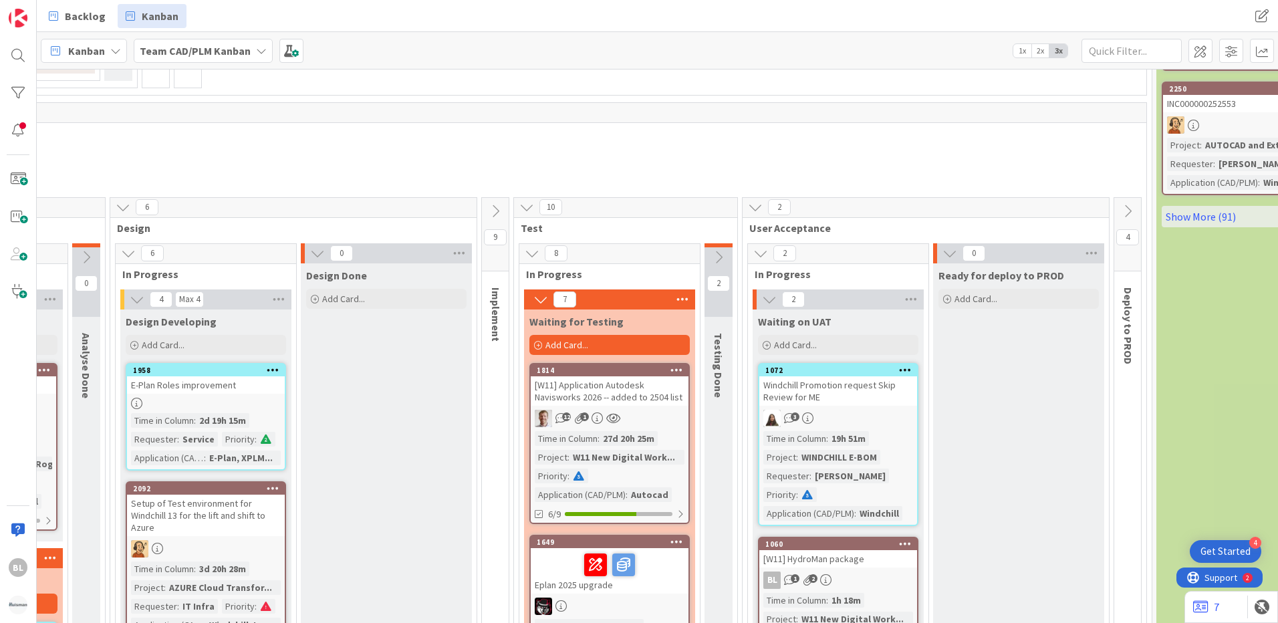
click at [837, 386] on div "Windchill Promotion request Skip Review for ME" at bounding box center [838, 390] width 158 height 29
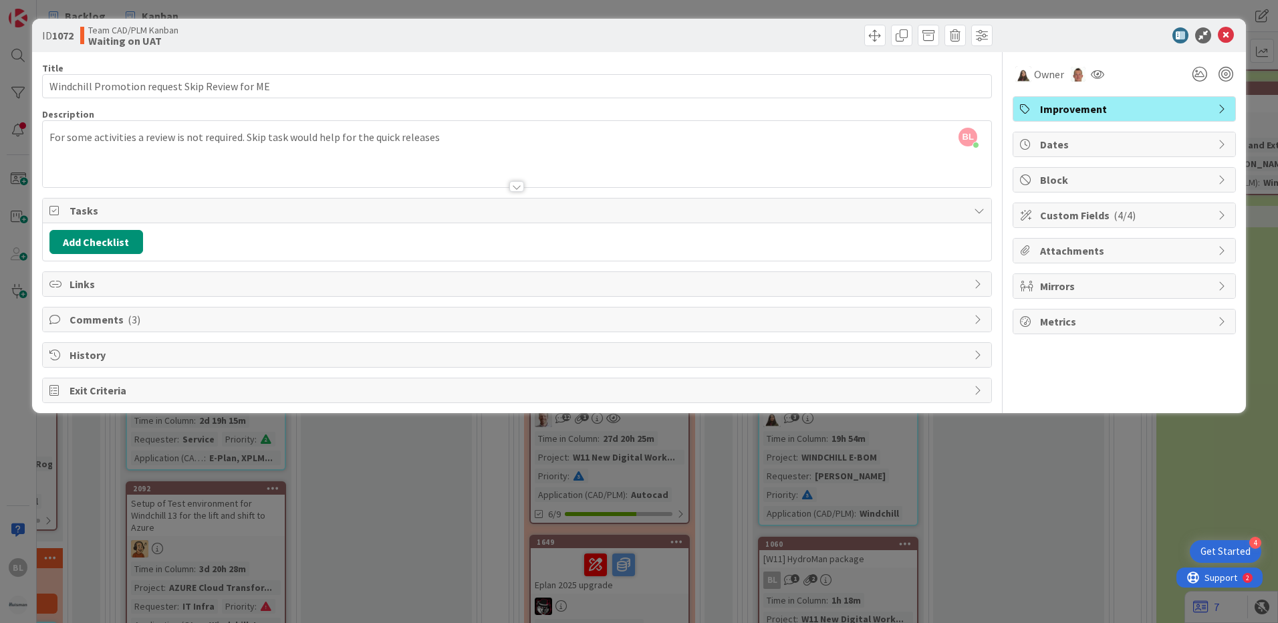
click at [95, 320] on span "Comments ( 3 )" at bounding box center [519, 319] width 898 height 16
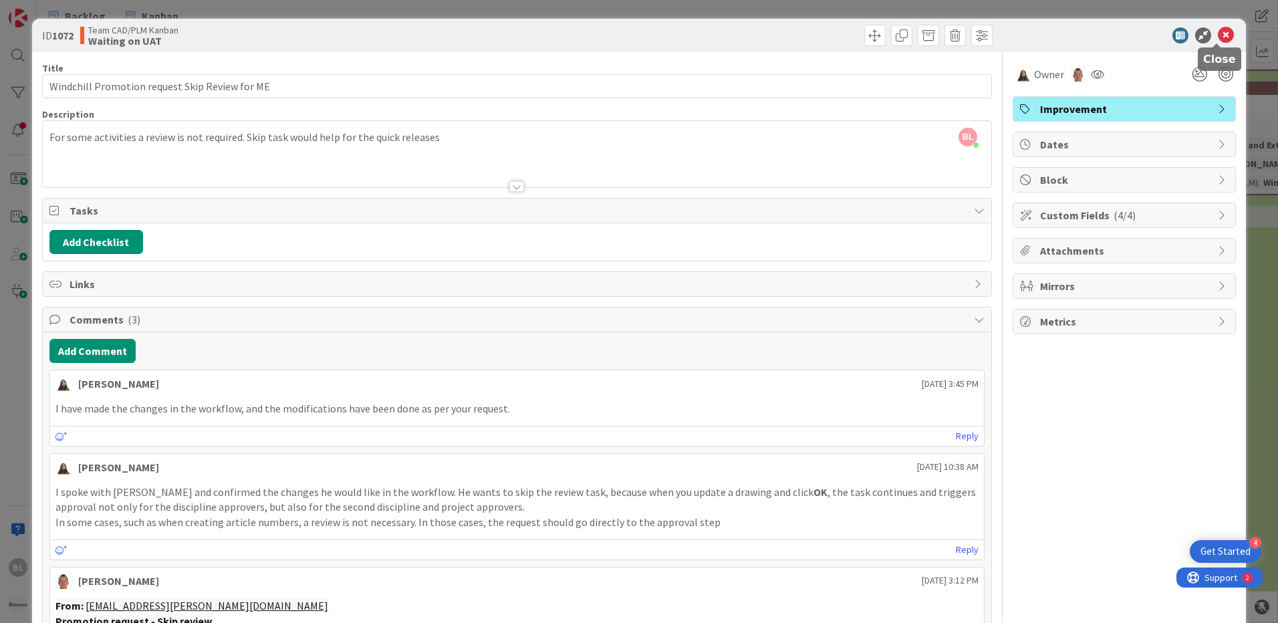
click at [1218, 33] on icon at bounding box center [1226, 35] width 16 height 16
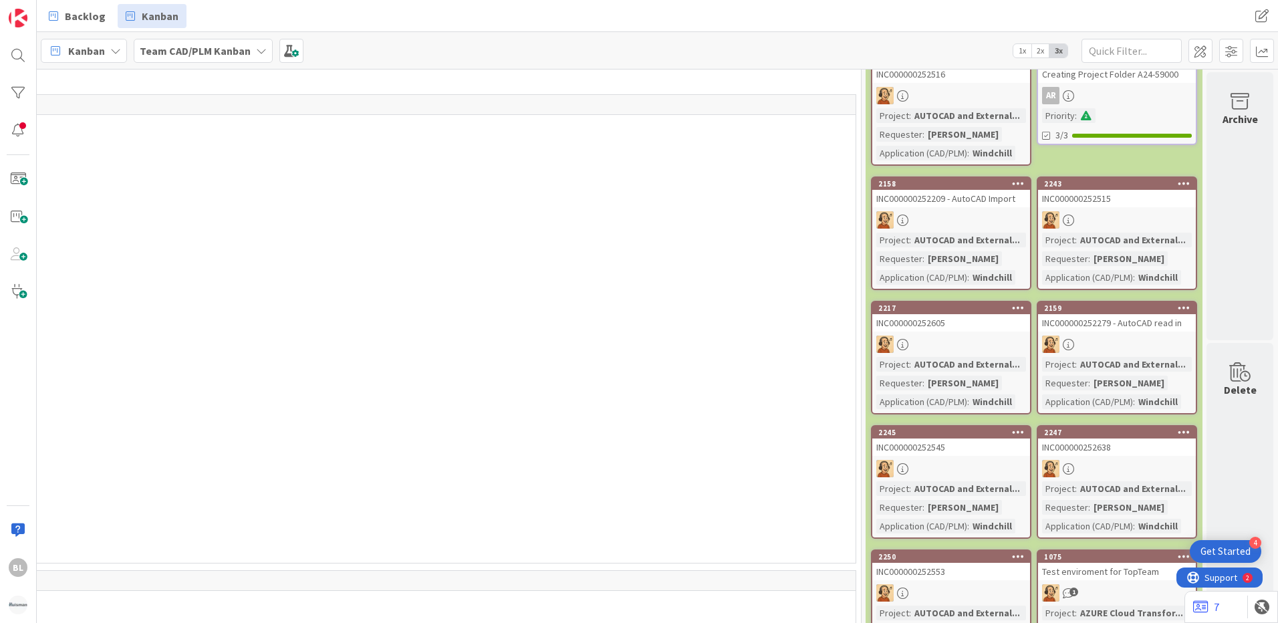
scroll to position [0, 822]
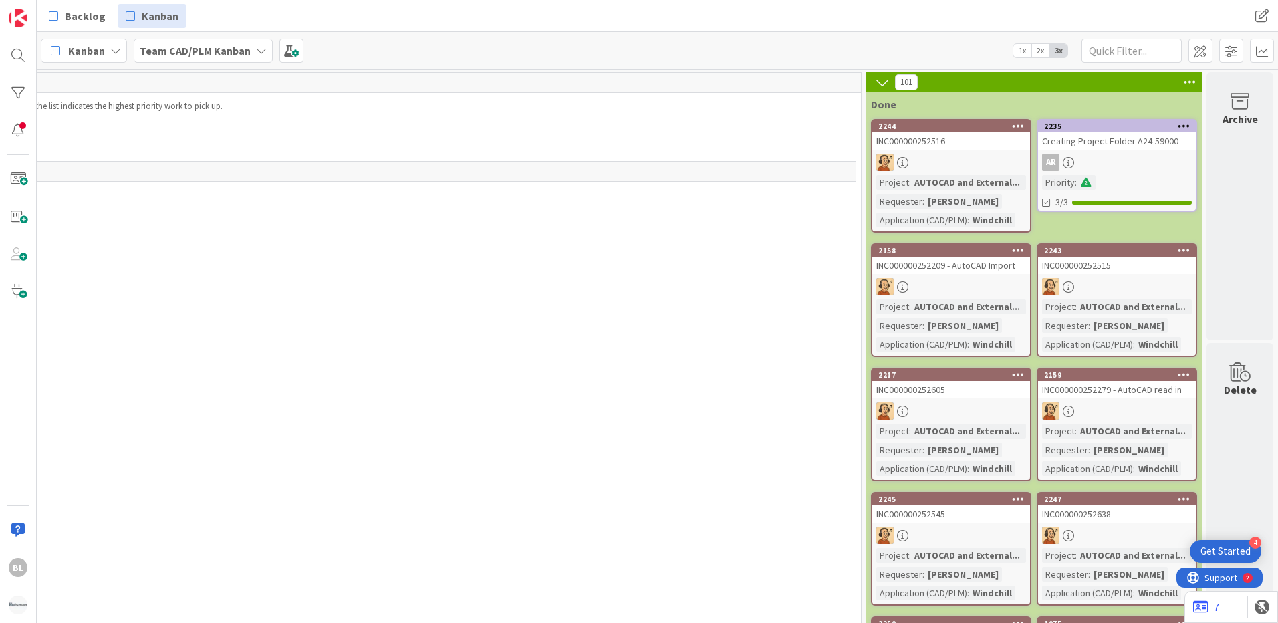
click at [976, 184] on div "AUTOCAD and External..." at bounding box center [967, 182] width 112 height 15
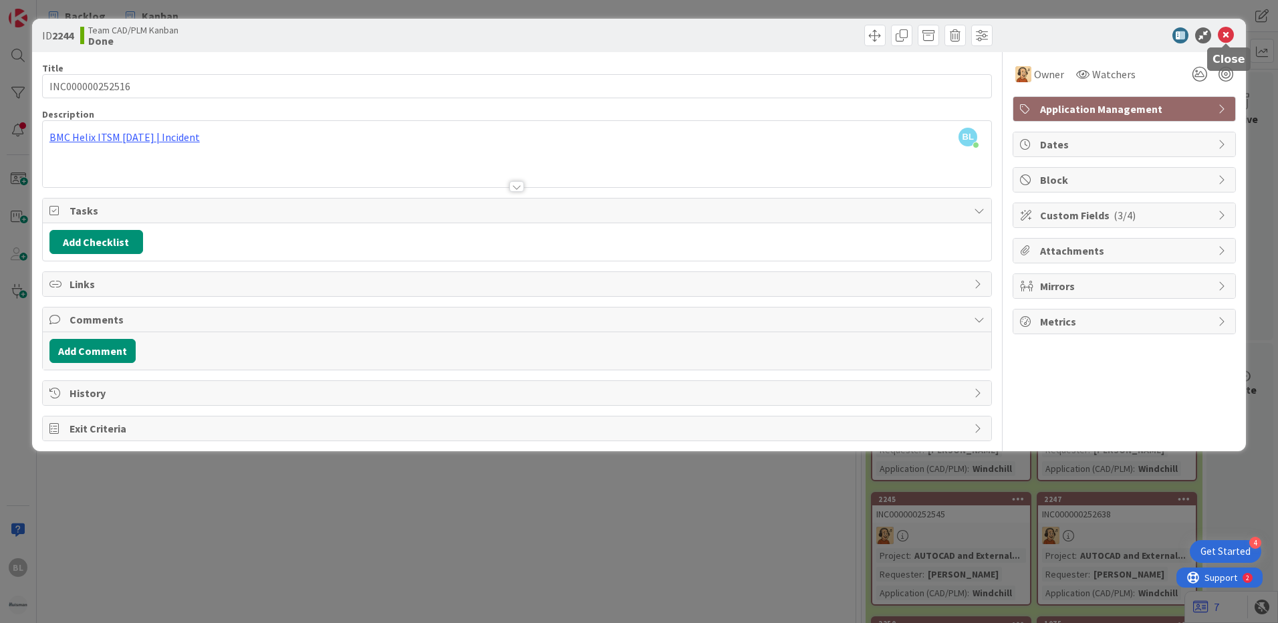
click at [1226, 33] on icon at bounding box center [1226, 35] width 16 height 16
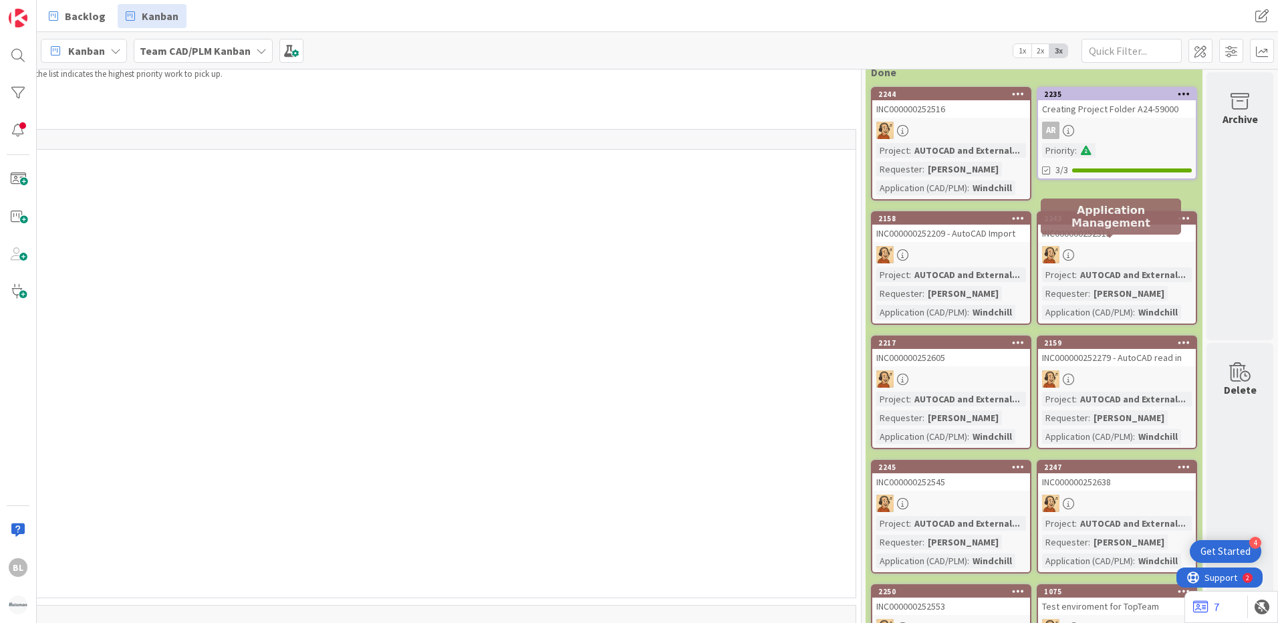
scroll to position [0, 822]
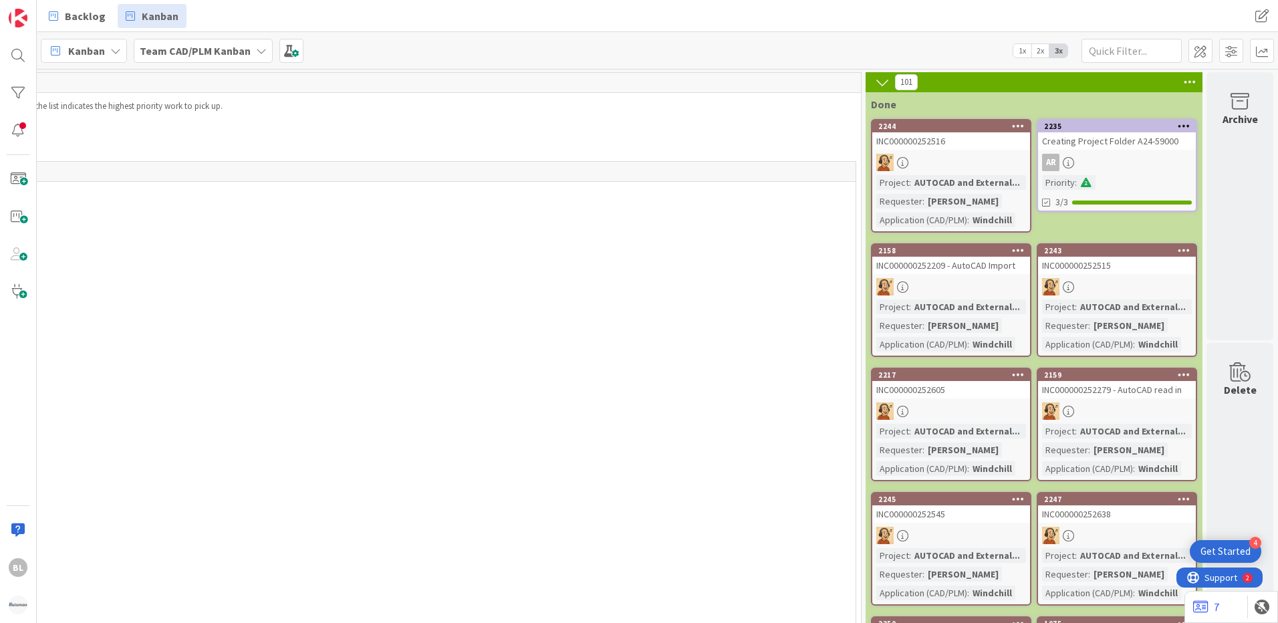
click at [1106, 153] on div "2235 Creating Project Folder A24-59000 AR Priority : 3/3" at bounding box center [1117, 165] width 160 height 93
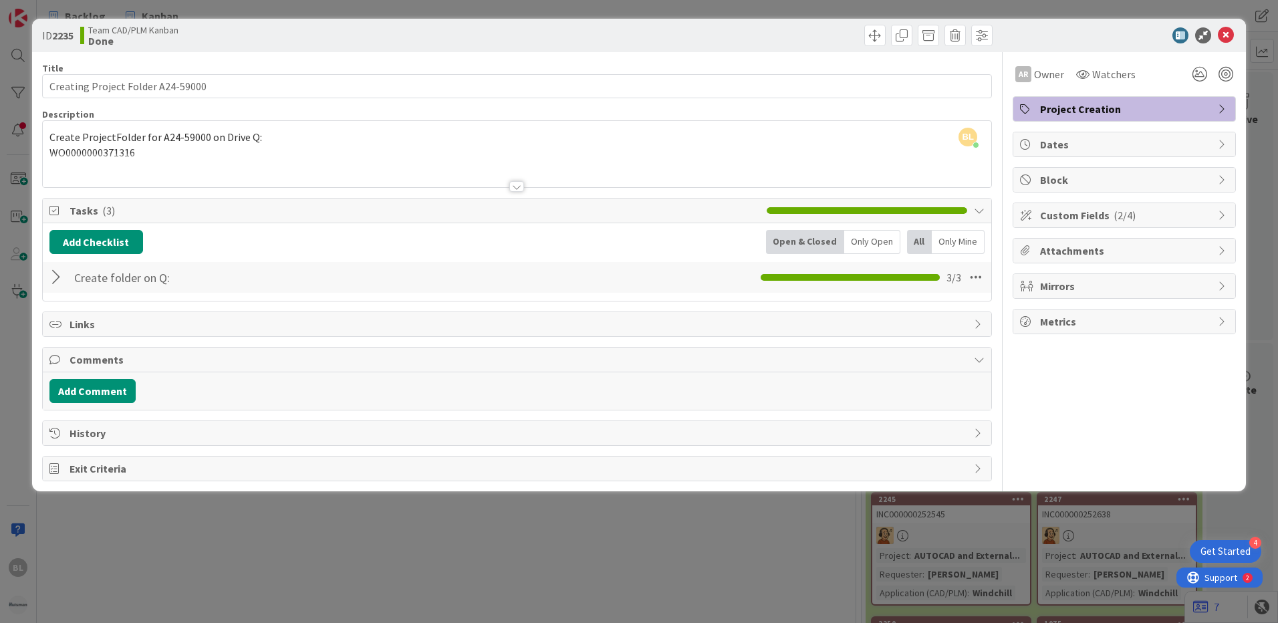
click at [53, 278] on div at bounding box center [57, 277] width 17 height 24
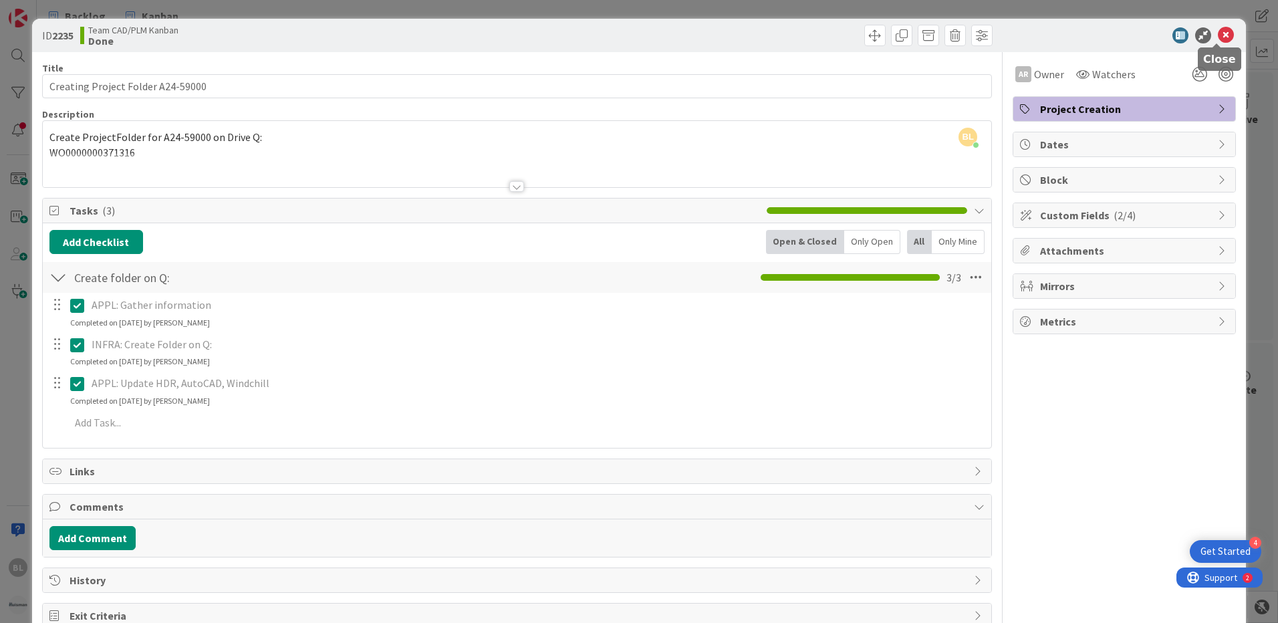
click at [1219, 35] on icon at bounding box center [1226, 35] width 16 height 16
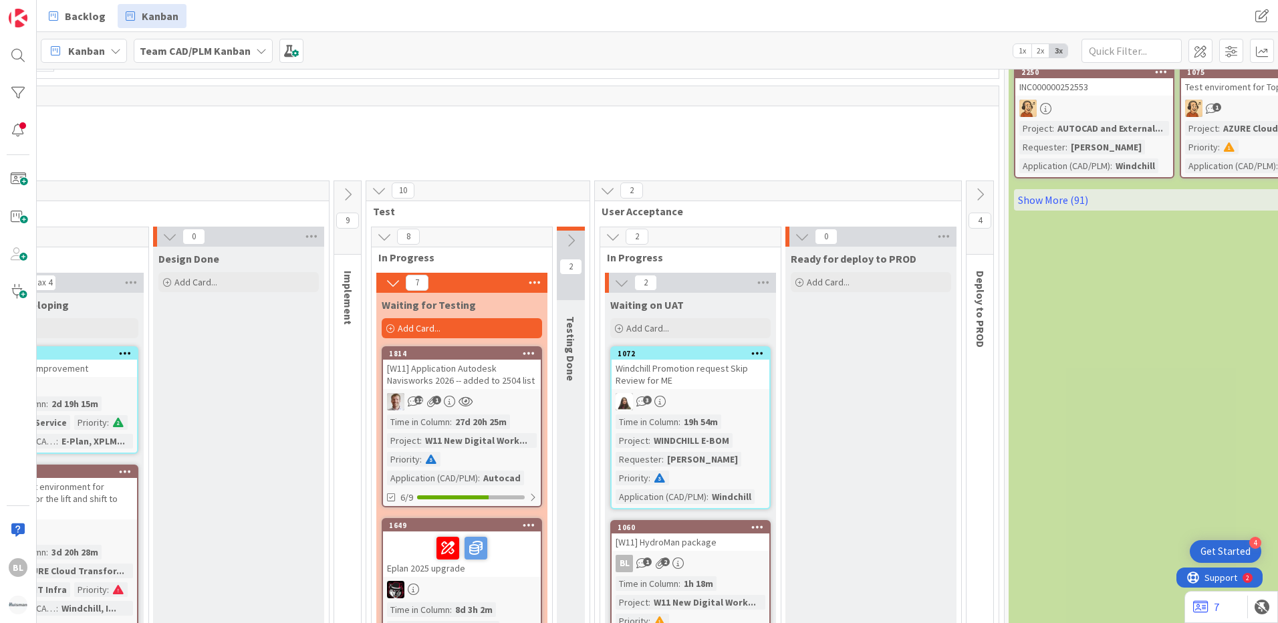
scroll to position [551, 670]
drag, startPoint x: 680, startPoint y: 212, endPoint x: 597, endPoint y: 215, distance: 82.9
click at [597, 215] on div "User Acceptance" at bounding box center [777, 211] width 366 height 13
drag, startPoint x: 597, startPoint y: 215, endPoint x: 698, endPoint y: 213, distance: 100.9
click at [699, 214] on span "User Acceptance" at bounding box center [772, 211] width 343 height 13
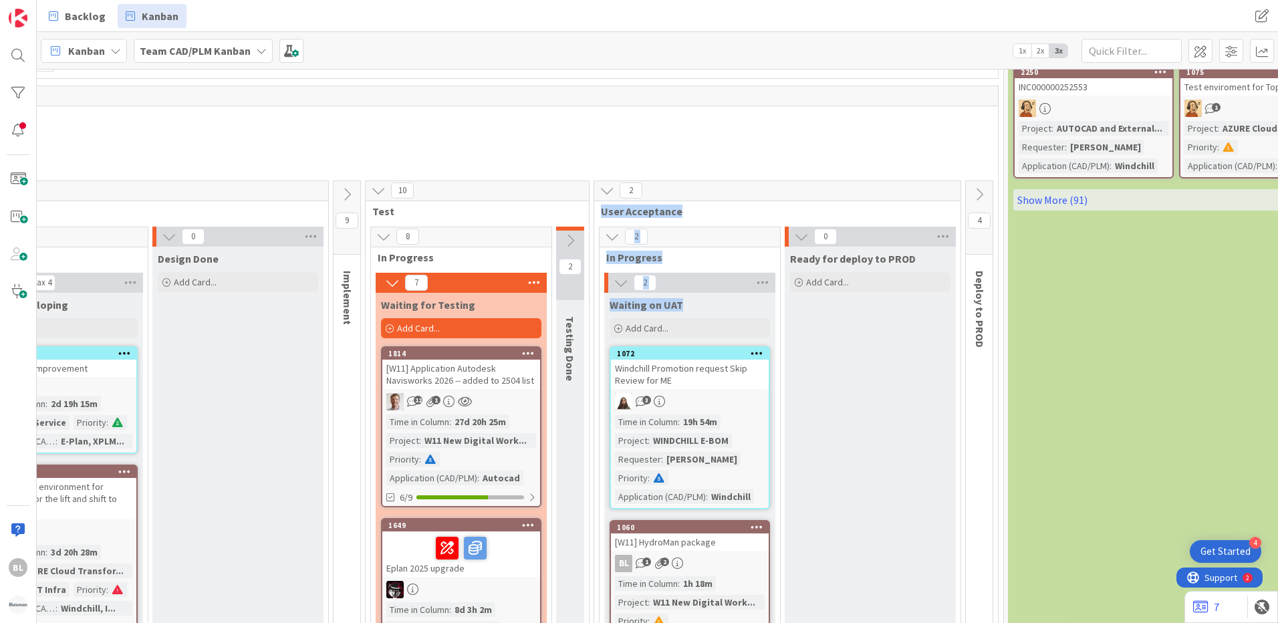
drag, startPoint x: 601, startPoint y: 210, endPoint x: 684, endPoint y: 305, distance: 127.0
copy div "User Acceptance 2 In Progress 2 Waiting on UAT"
